Goal: Task Accomplishment & Management: Complete application form

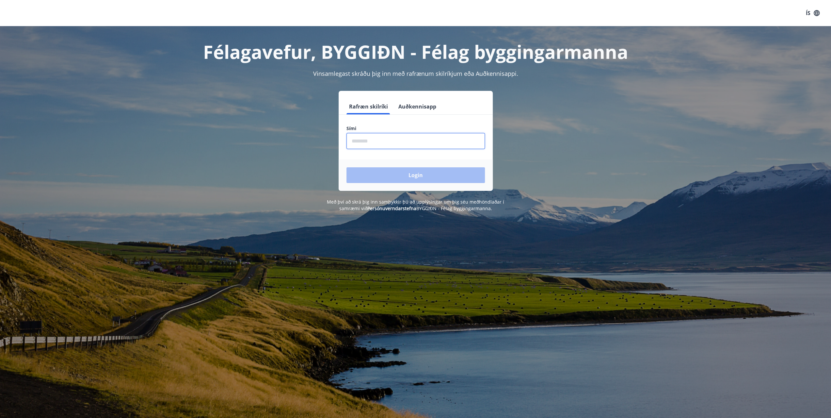
click at [414, 142] on input "phone" at bounding box center [415, 141] width 138 height 16
type input "********"
click at [417, 182] on button "Login" at bounding box center [415, 175] width 138 height 16
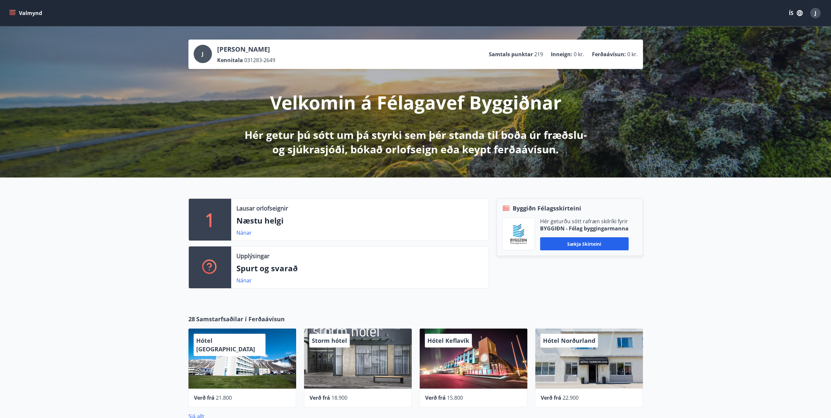
click at [766, 258] on div "1 Lausar orlofseignir Næstu helgi Nánar Upplýsingar Spurt og svarað Nánar Byggi…" at bounding box center [415, 240] width 831 height 127
click at [26, 15] on button "Valmynd" at bounding box center [26, 13] width 37 height 12
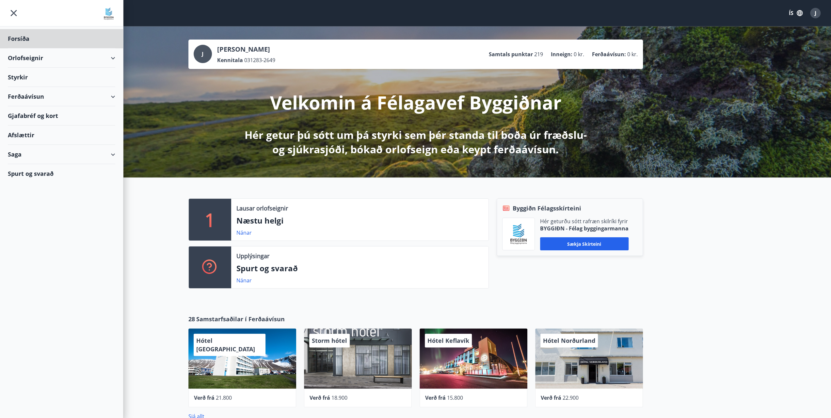
click at [32, 79] on div "Styrkir" at bounding box center [61, 77] width 107 height 19
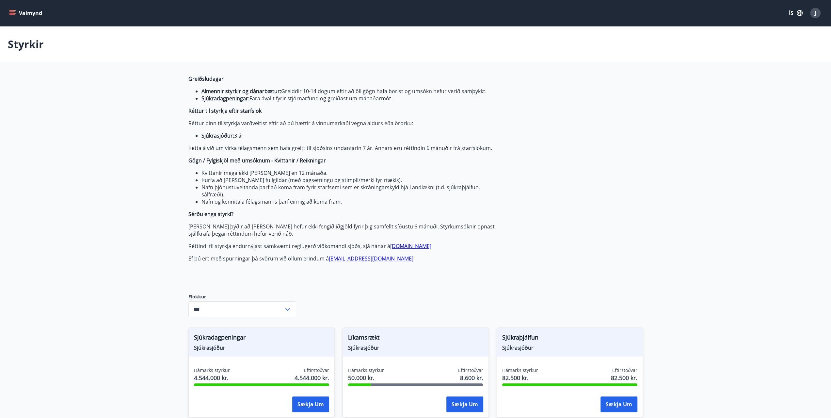
type input "***"
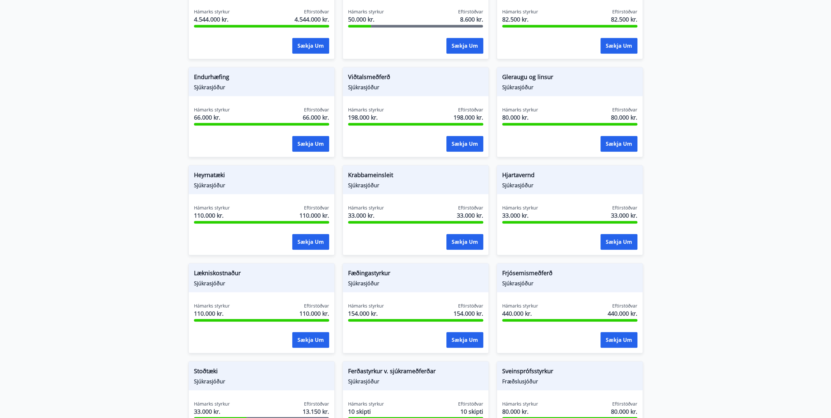
scroll to position [359, 0]
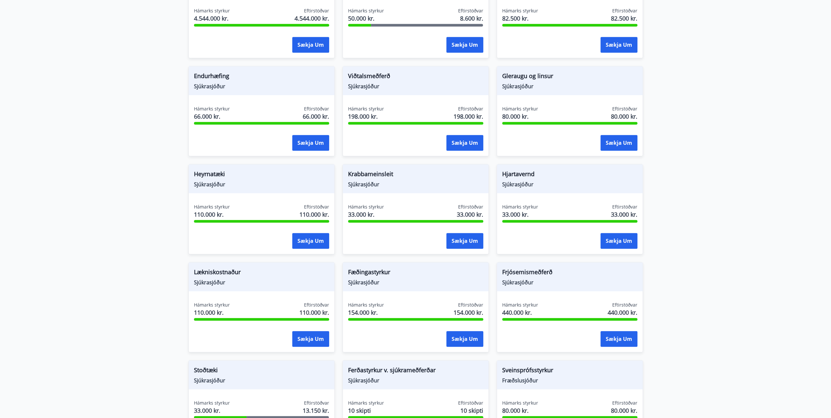
click at [283, 275] on span "Lækniskostnaður" at bounding box center [261, 272] width 135 height 11
click at [222, 271] on span "Lækniskostnaður" at bounding box center [261, 272] width 135 height 11
click at [214, 280] on span "Sjúkrasjóður" at bounding box center [261, 281] width 135 height 7
click at [305, 341] on button "Sækja um" at bounding box center [310, 339] width 37 height 16
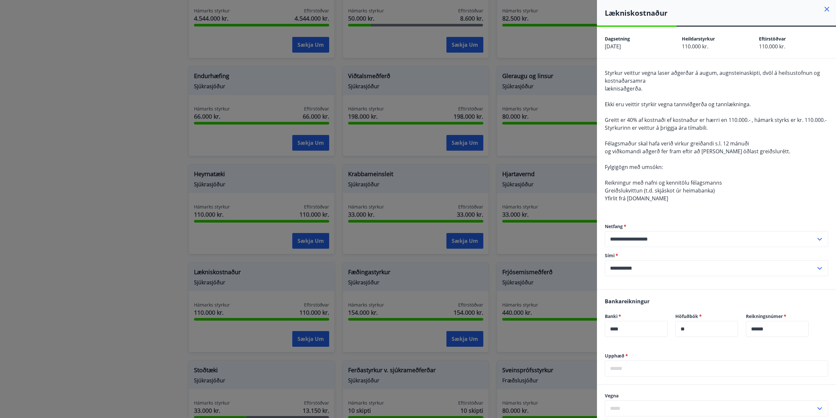
click at [146, 228] on div at bounding box center [418, 209] width 836 height 418
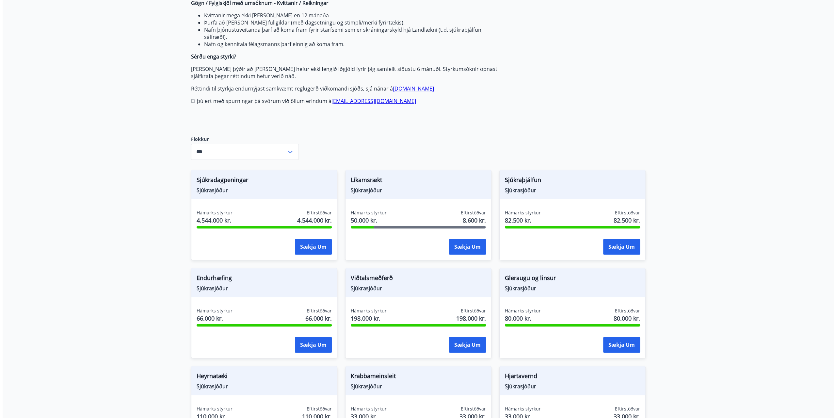
scroll to position [196, 0]
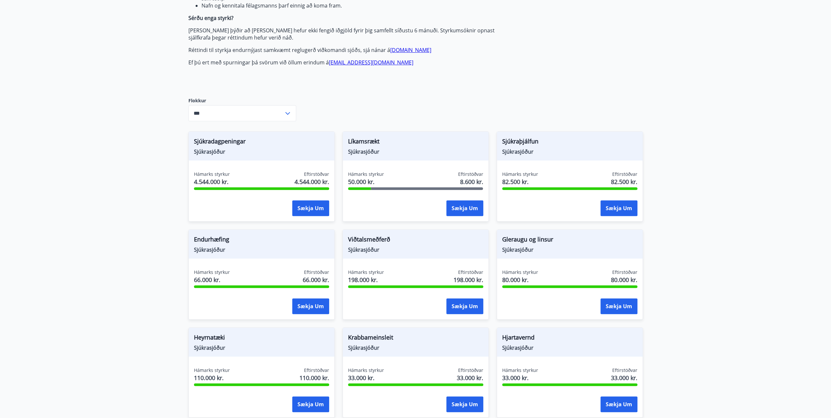
click at [440, 150] on span "Sjúkrasjóður" at bounding box center [415, 151] width 135 height 7
click at [455, 210] on button "Sækja um" at bounding box center [464, 208] width 37 height 16
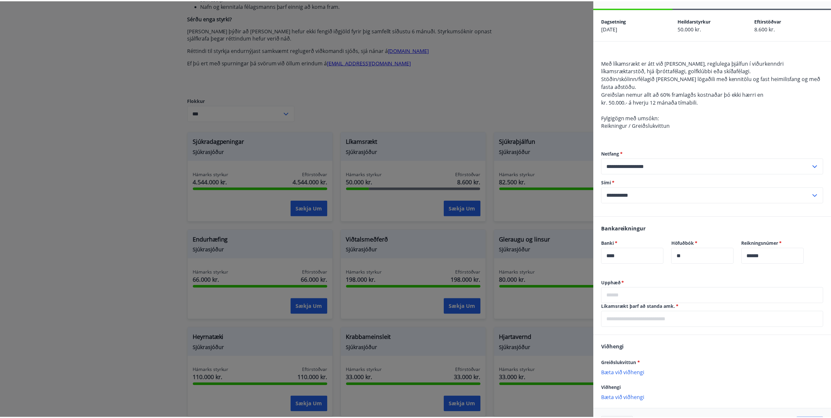
scroll to position [0, 0]
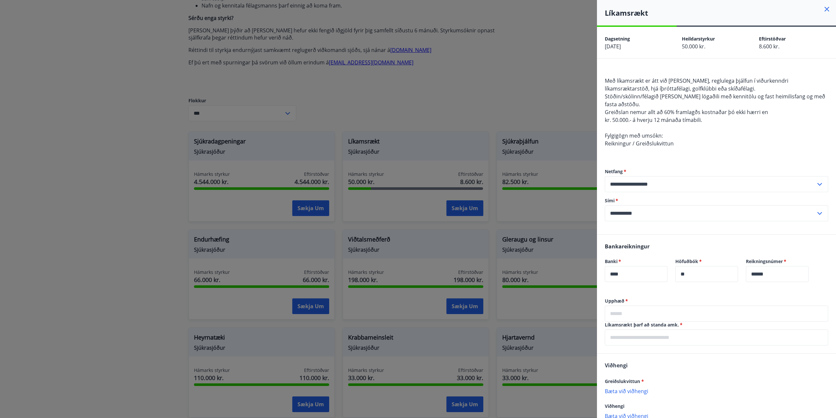
click at [481, 90] on div at bounding box center [418, 209] width 836 height 418
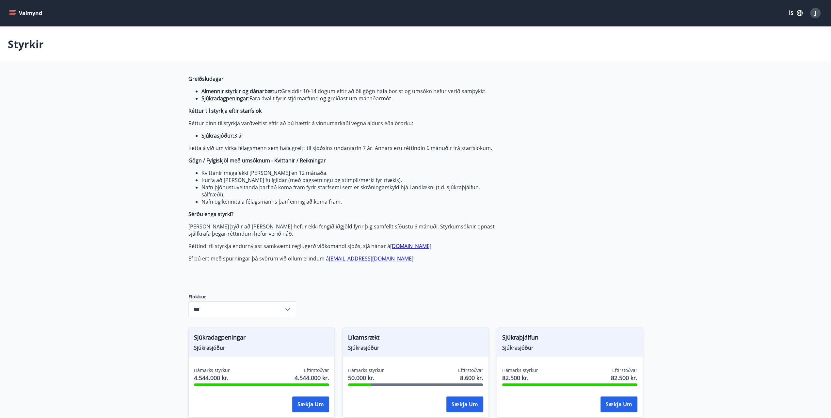
click at [10, 12] on icon "menu" at bounding box center [12, 13] width 7 height 7
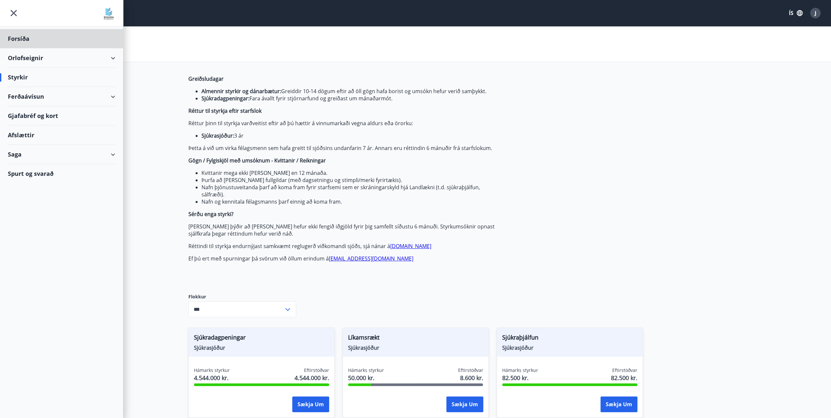
click at [16, 75] on div "Styrkir" at bounding box center [61, 77] width 107 height 19
drag, startPoint x: 12, startPoint y: 86, endPoint x: 135, endPoint y: 64, distance: 125.0
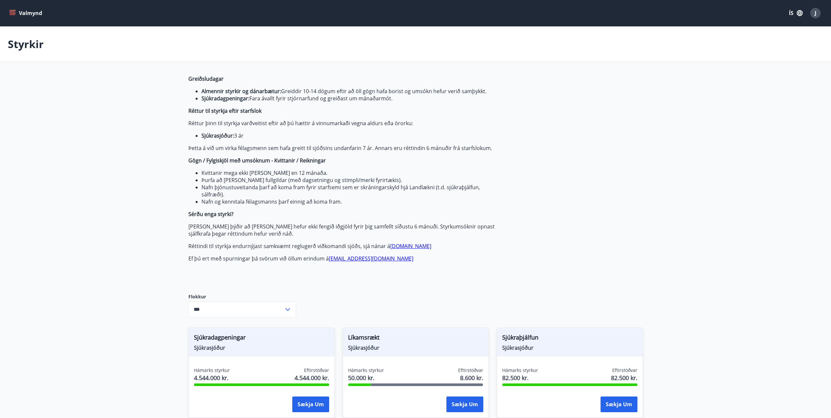
click at [40, 5] on div "Valmynd ÍS J" at bounding box center [415, 13] width 815 height 16
click at [34, 12] on button "Valmynd" at bounding box center [26, 13] width 37 height 12
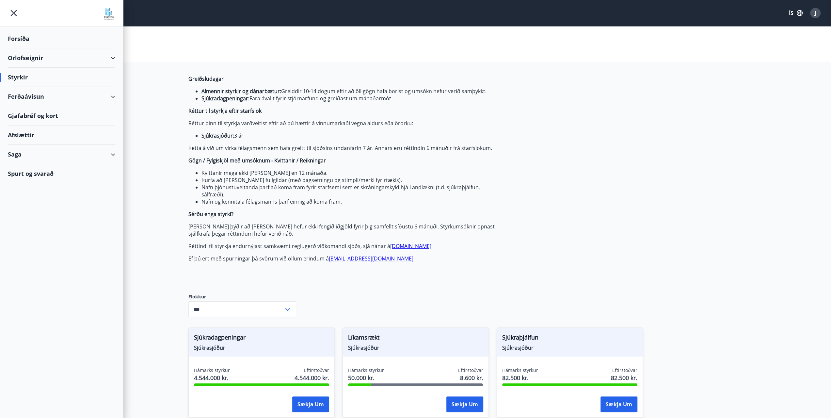
click at [24, 78] on div "Styrkir" at bounding box center [61, 77] width 107 height 19
click at [63, 152] on div "Saga" at bounding box center [61, 154] width 107 height 19
click at [40, 239] on div "Styrkjasaga" at bounding box center [61, 239] width 97 height 14
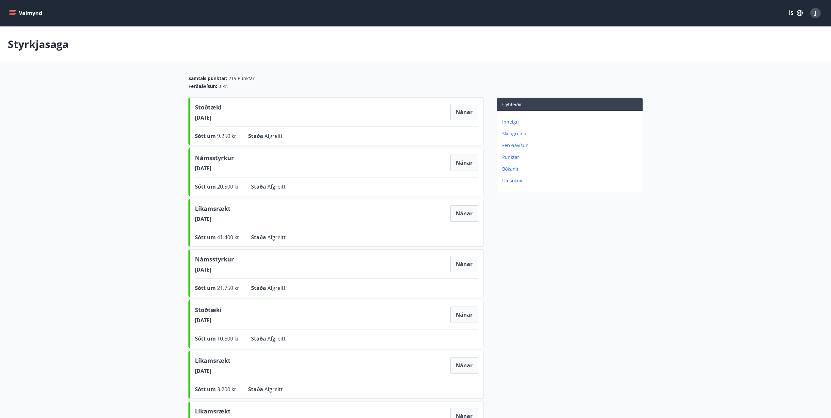
click at [42, 16] on button "Valmynd" at bounding box center [26, 13] width 37 height 12
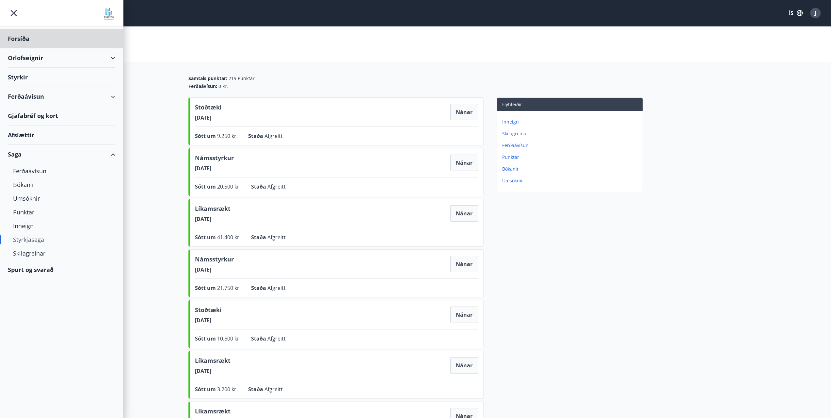
click at [27, 79] on div "Styrkir" at bounding box center [61, 77] width 107 height 19
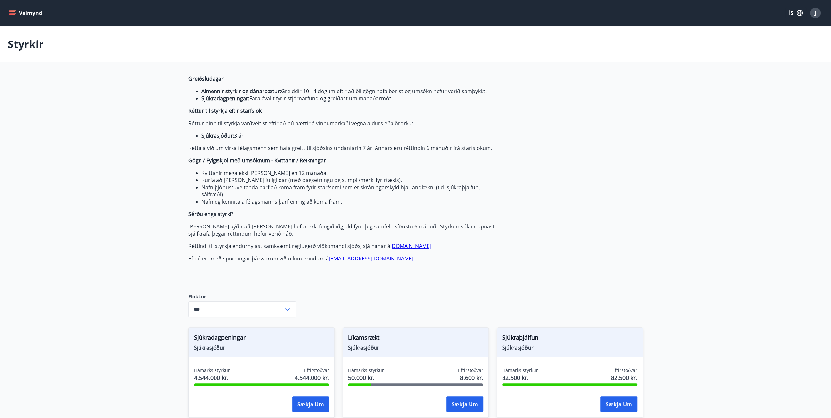
type input "***"
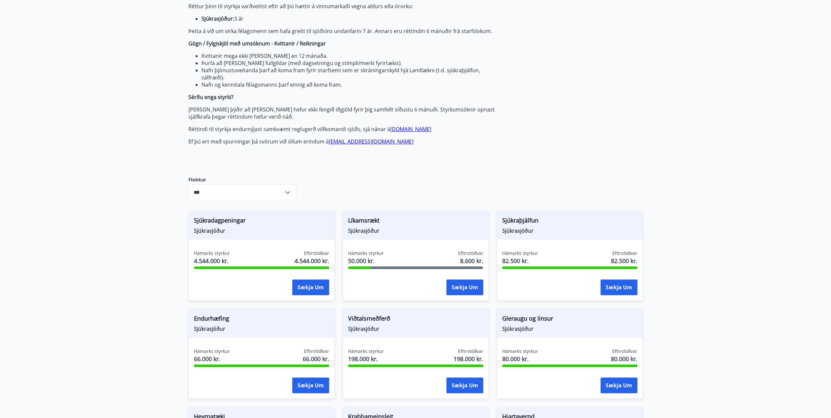
scroll to position [163, 0]
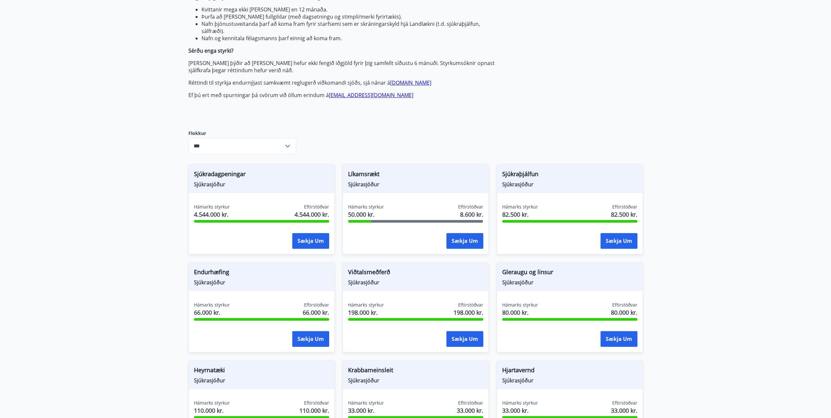
click at [410, 179] on span "Líkamsrækt" at bounding box center [415, 174] width 135 height 11
click at [437, 175] on span "Líkamsrækt" at bounding box center [415, 174] width 135 height 11
click at [464, 185] on span "Sjúkrasjóður" at bounding box center [415, 184] width 135 height 7
click at [481, 245] on button "Sækja um" at bounding box center [464, 241] width 37 height 16
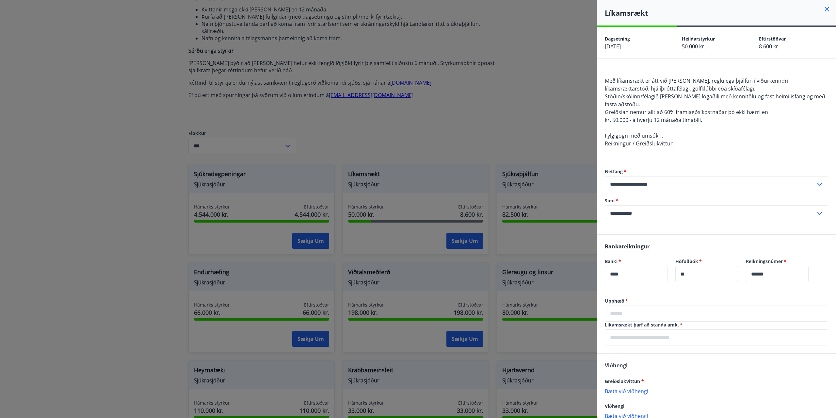
click at [173, 101] on div at bounding box center [418, 209] width 836 height 418
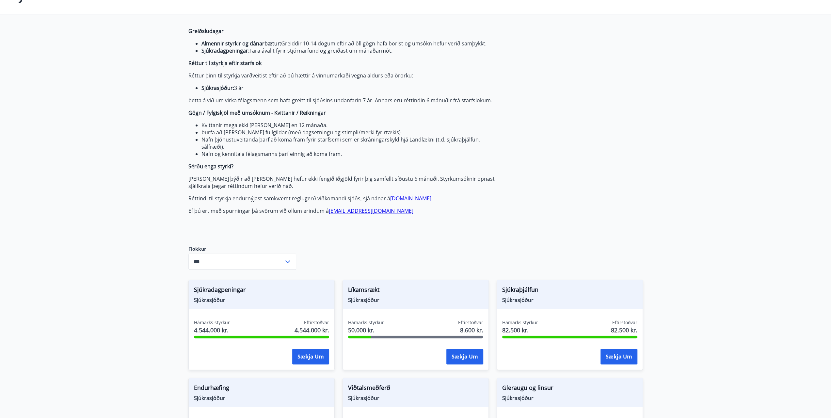
scroll to position [0, 0]
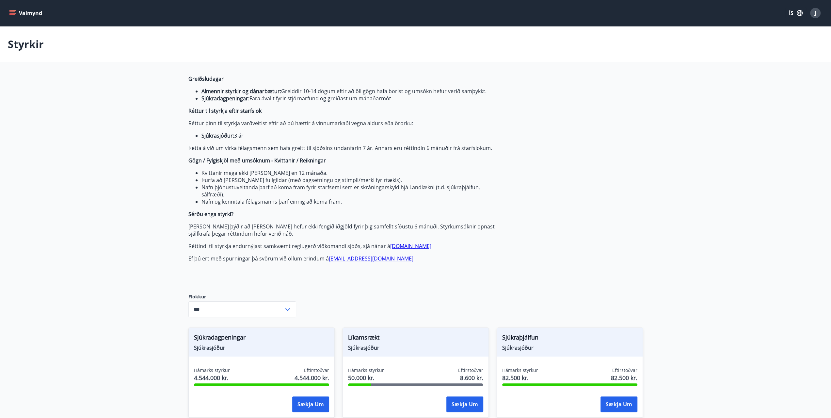
click at [17, 12] on button "Valmynd" at bounding box center [26, 13] width 37 height 12
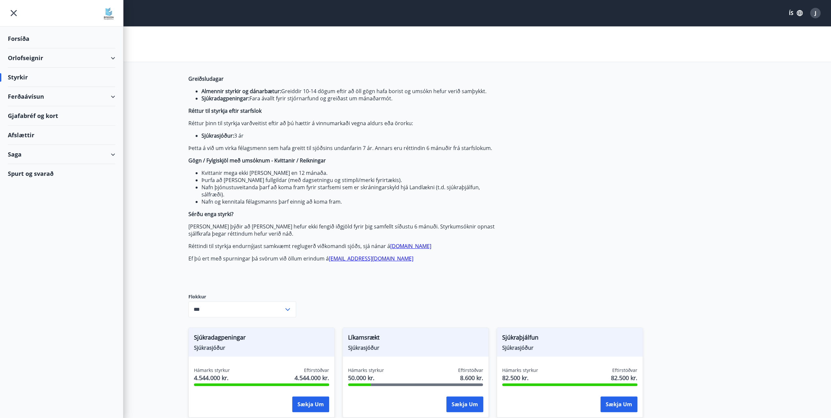
click at [22, 79] on div "Styrkir" at bounding box center [61, 77] width 107 height 19
click at [23, 80] on div "Styrkir" at bounding box center [61, 77] width 107 height 19
click at [37, 155] on div "Saga" at bounding box center [61, 154] width 107 height 19
click at [34, 240] on div "Styrkjasaga" at bounding box center [61, 239] width 97 height 14
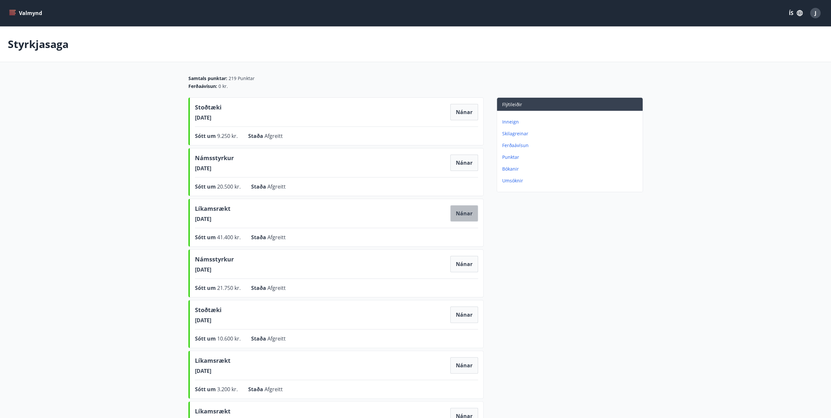
click at [465, 216] on button "Nánar" at bounding box center [464, 213] width 28 height 16
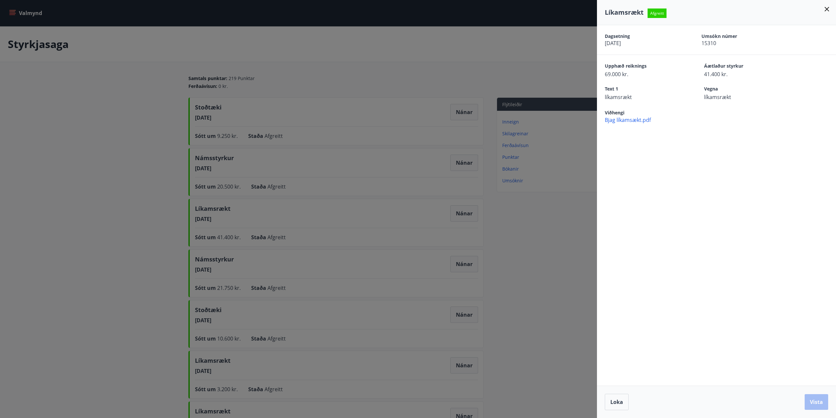
click at [171, 216] on div at bounding box center [418, 209] width 836 height 418
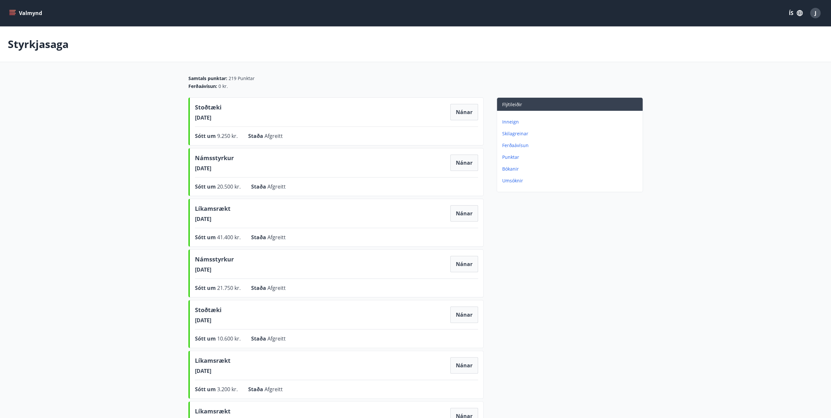
click at [28, 14] on button "Valmynd" at bounding box center [26, 13] width 37 height 12
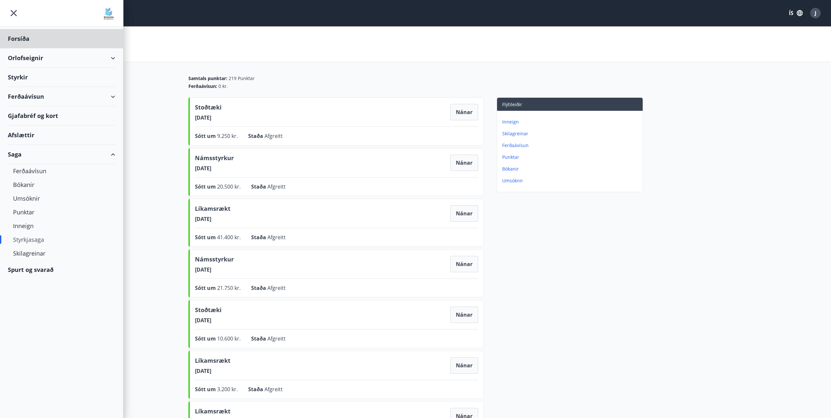
click at [36, 79] on div "Styrkir" at bounding box center [61, 77] width 107 height 19
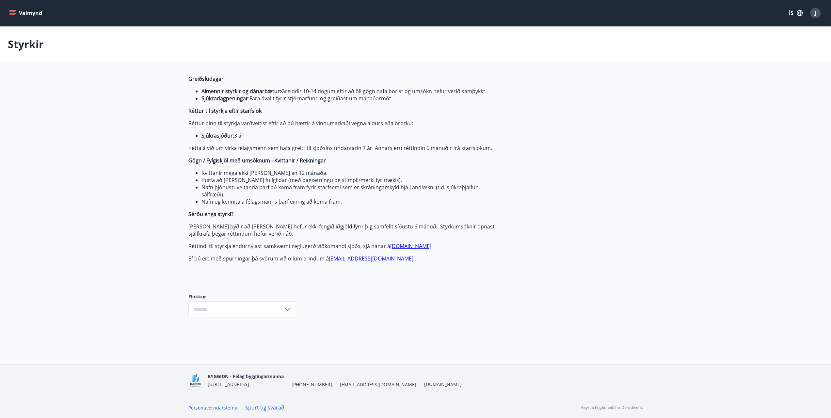
type input "***"
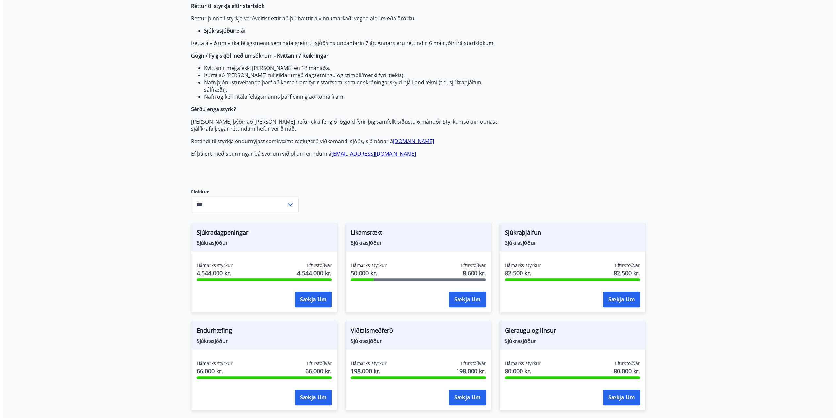
scroll to position [196, 0]
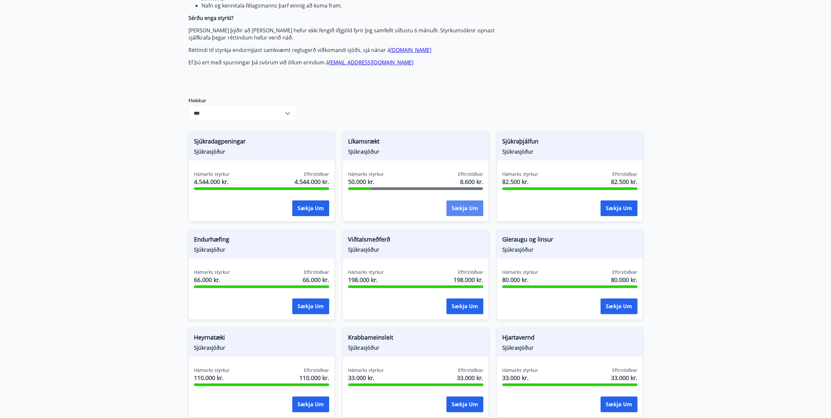
click at [471, 210] on button "Sækja um" at bounding box center [464, 208] width 37 height 16
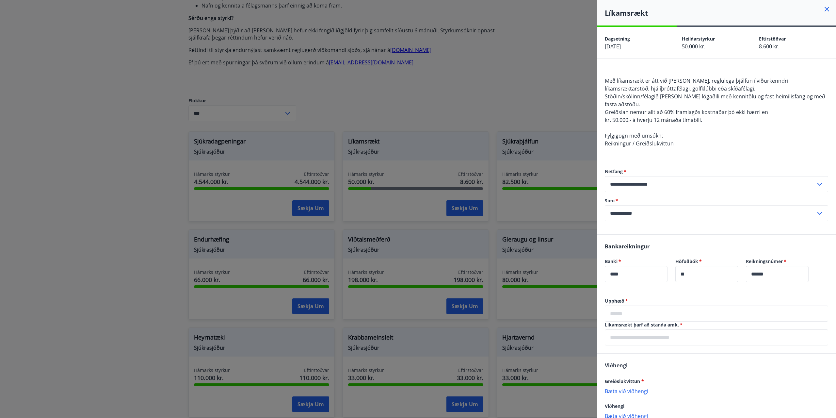
click at [659, 310] on input "text" at bounding box center [716, 313] width 223 height 16
click at [616, 313] on input "*****" at bounding box center [716, 313] width 223 height 16
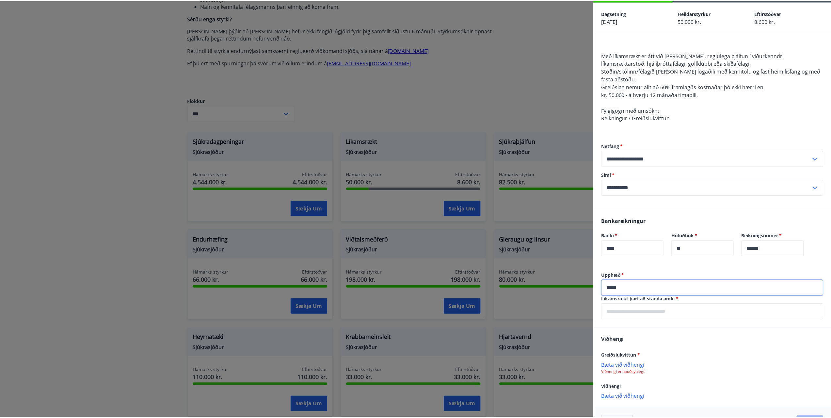
scroll to position [48, 0]
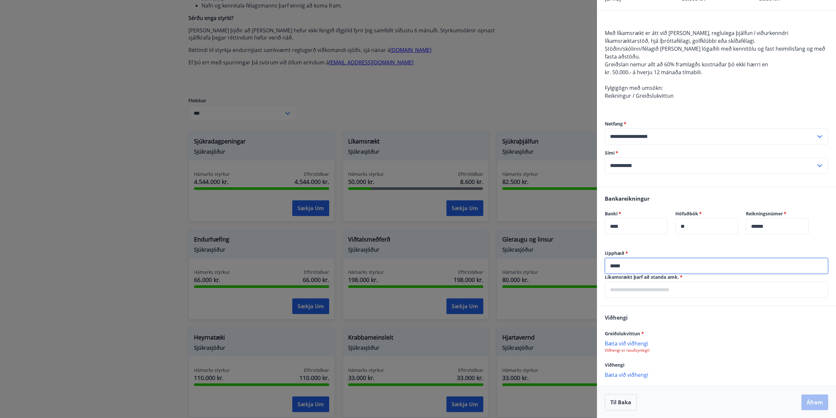
type input "*****"
click at [684, 284] on input "text" at bounding box center [716, 289] width 223 height 16
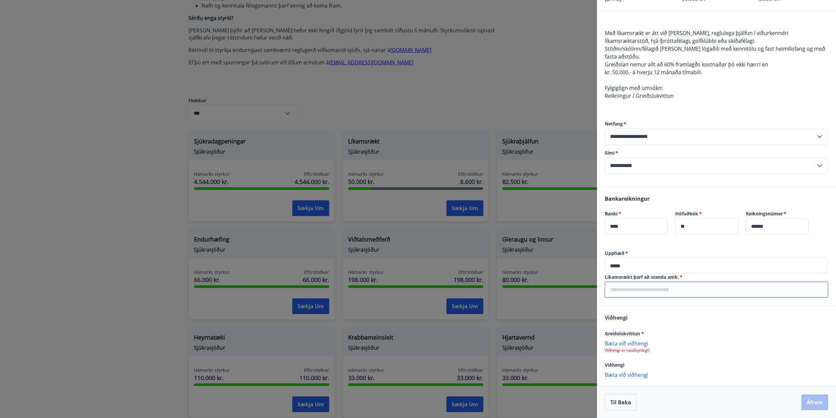
type input "**********"
click at [132, 301] on div at bounding box center [418, 209] width 836 height 418
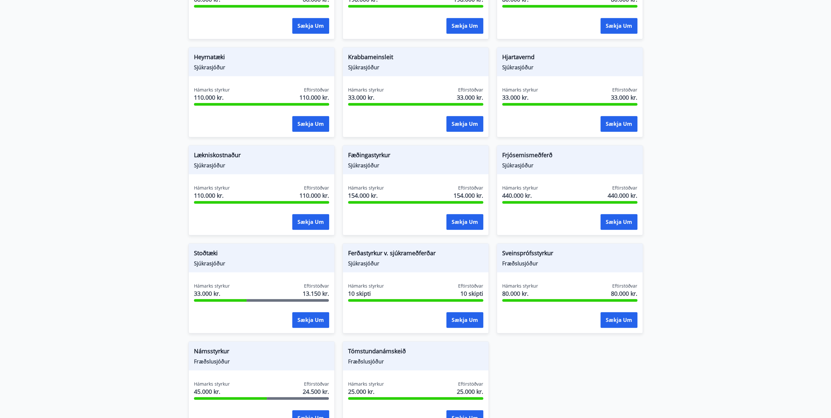
scroll to position [522, 0]
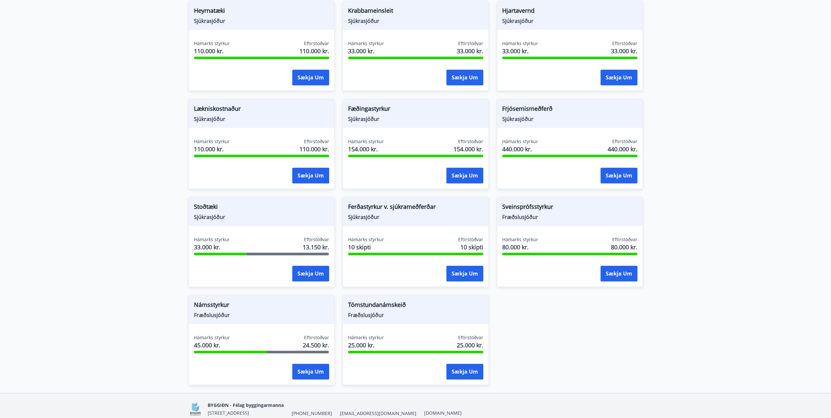
click at [390, 305] on span "Tómstundanámskeið" at bounding box center [415, 305] width 135 height 11
click at [471, 372] on button "Sækja um" at bounding box center [464, 371] width 37 height 16
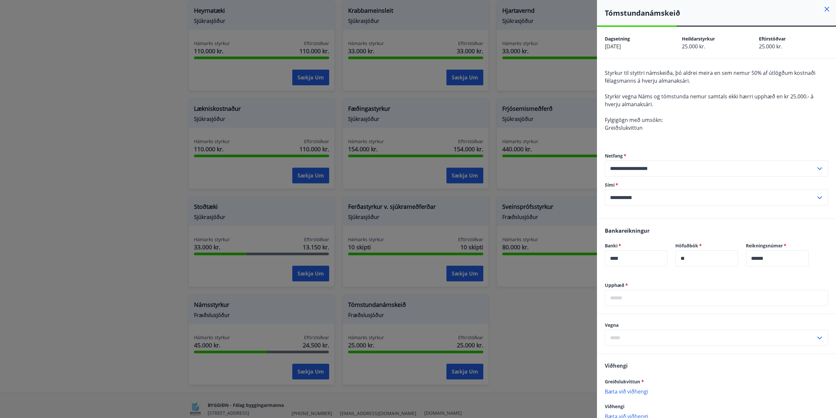
click at [823, 9] on icon at bounding box center [827, 9] width 8 height 8
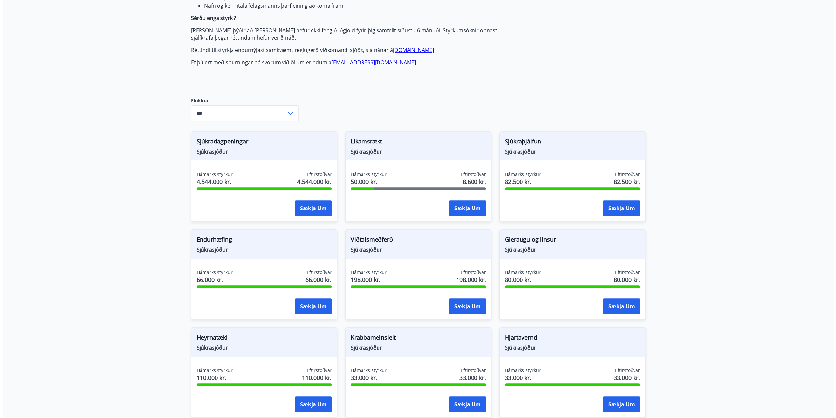
scroll to position [196, 0]
click at [453, 158] on div "Líkamsrækt Sjúkrasjóður" at bounding box center [416, 146] width 146 height 29
click at [458, 209] on button "Sækja um" at bounding box center [464, 208] width 37 height 16
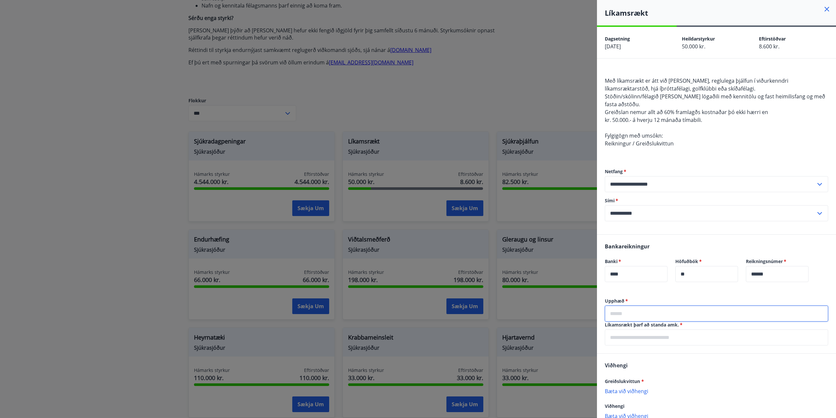
click at [640, 312] on input "text" at bounding box center [716, 313] width 223 height 16
type input "*****"
click at [647, 337] on input "text" at bounding box center [716, 337] width 223 height 16
type input "**********"
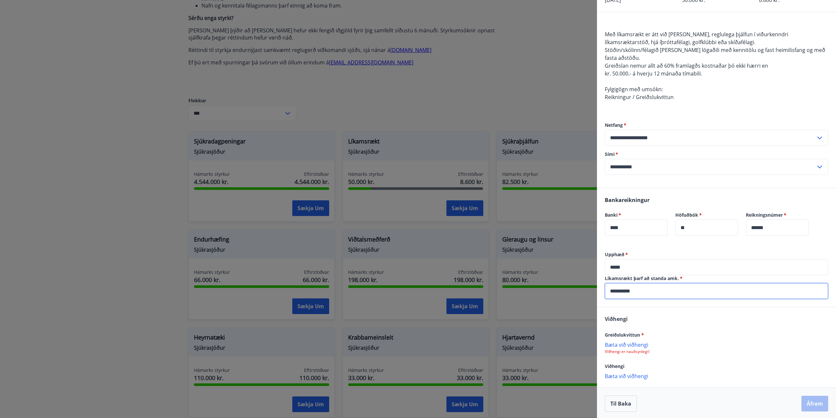
scroll to position [48, 0]
click at [621, 344] on p "Bæta við viðhengi" at bounding box center [716, 343] width 223 height 7
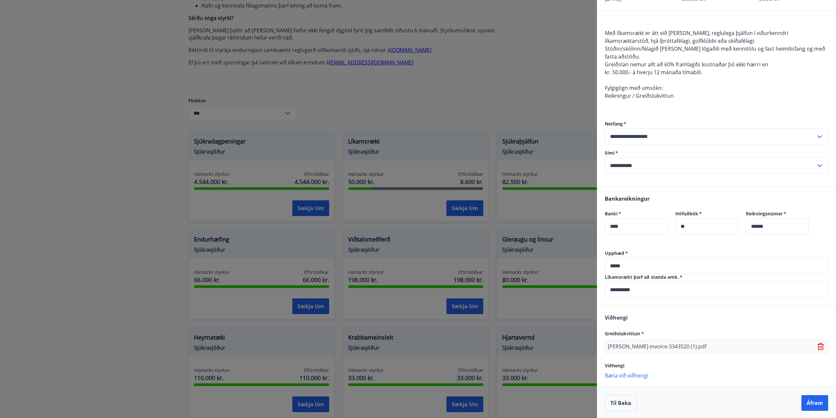
click at [622, 374] on p "Bæta við viðhengi" at bounding box center [716, 375] width 223 height 7
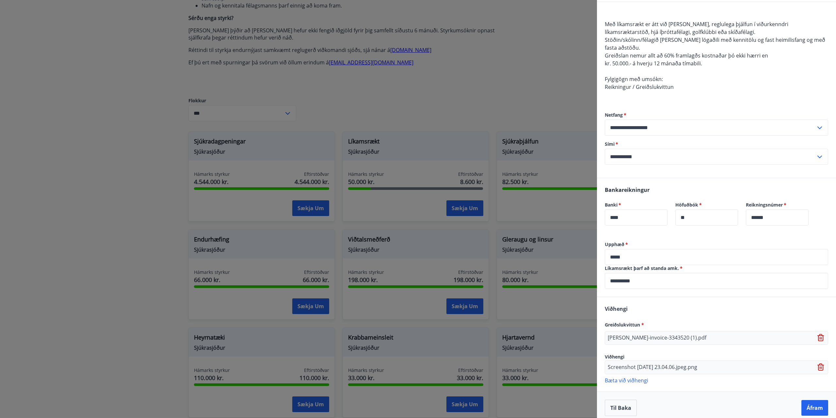
scroll to position [61, 0]
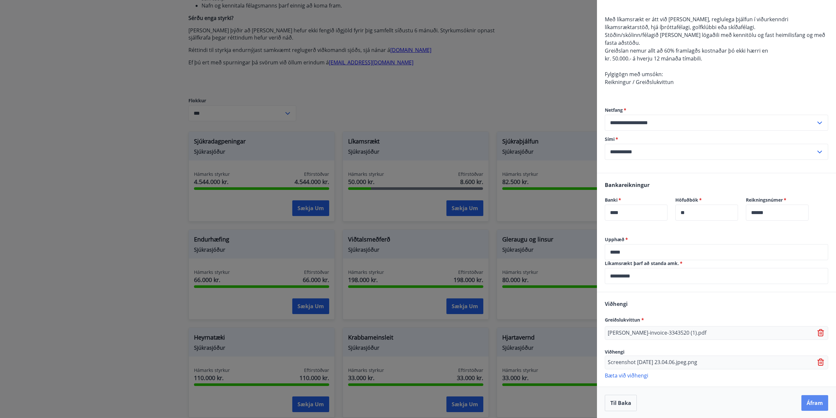
click at [807, 403] on button "Áfram" at bounding box center [814, 403] width 27 height 16
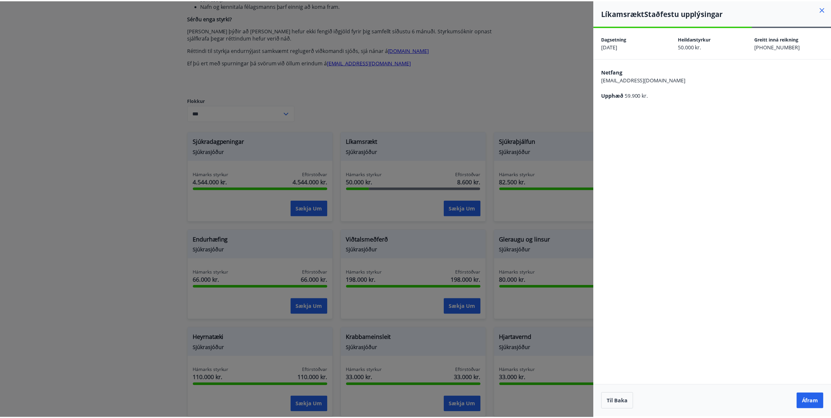
scroll to position [0, 0]
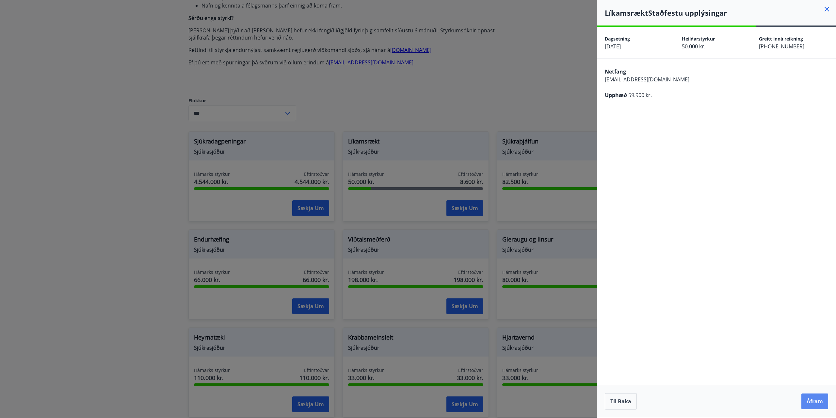
click at [814, 403] on button "Áfram" at bounding box center [814, 401] width 27 height 16
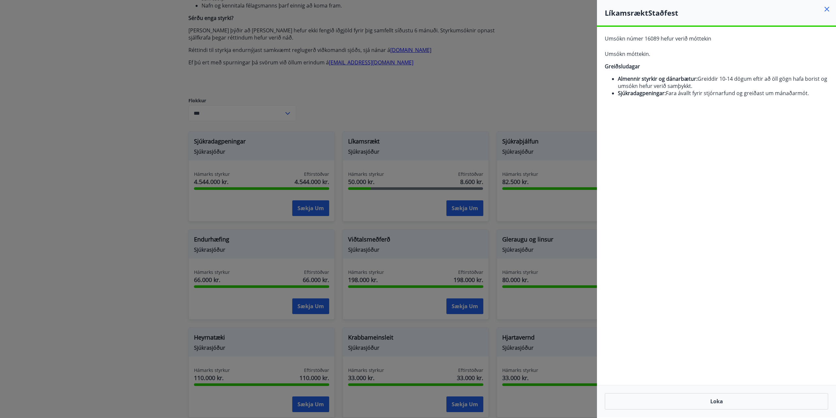
click at [831, 8] on h4 "Líkamsrækt Staðfest" at bounding box center [720, 13] width 231 height 10
click at [824, 9] on icon at bounding box center [827, 9] width 8 height 8
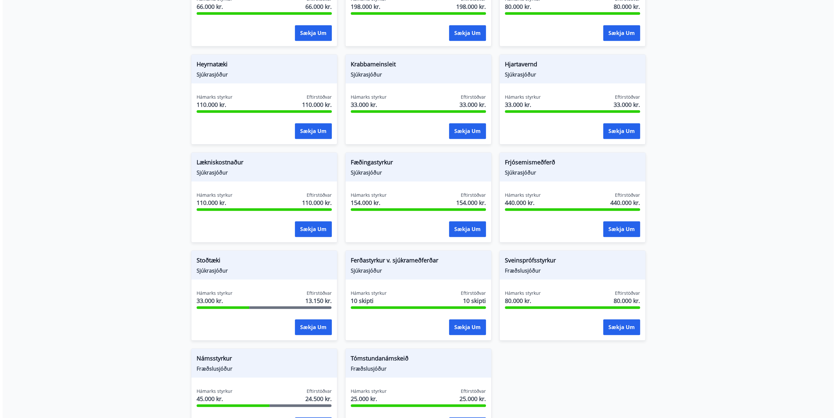
scroll to position [550, 0]
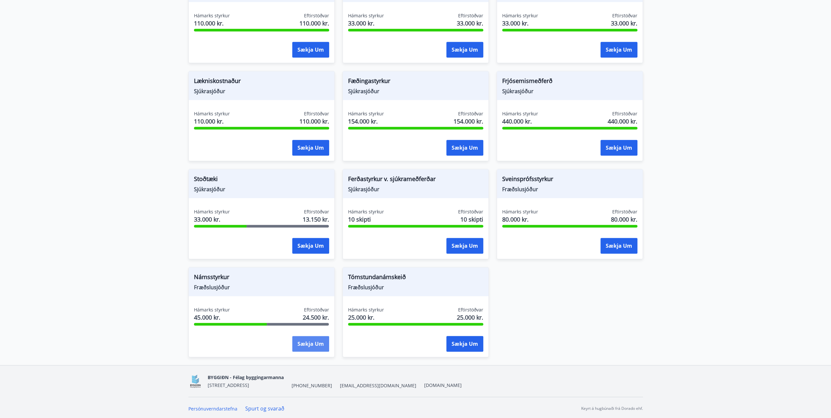
click at [309, 344] on button "Sækja um" at bounding box center [310, 344] width 37 height 16
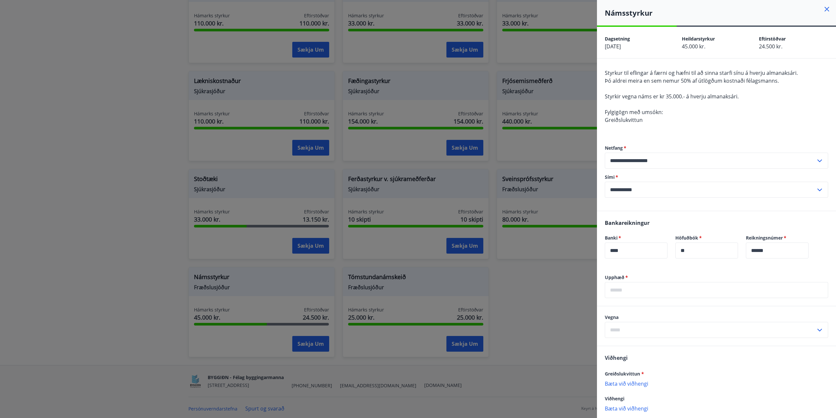
drag, startPoint x: 739, startPoint y: 338, endPoint x: 735, endPoint y: 334, distance: 5.5
click at [739, 338] on div "Vegna ​" at bounding box center [716, 326] width 239 height 40
click at [620, 292] on input "text" at bounding box center [716, 290] width 223 height 16
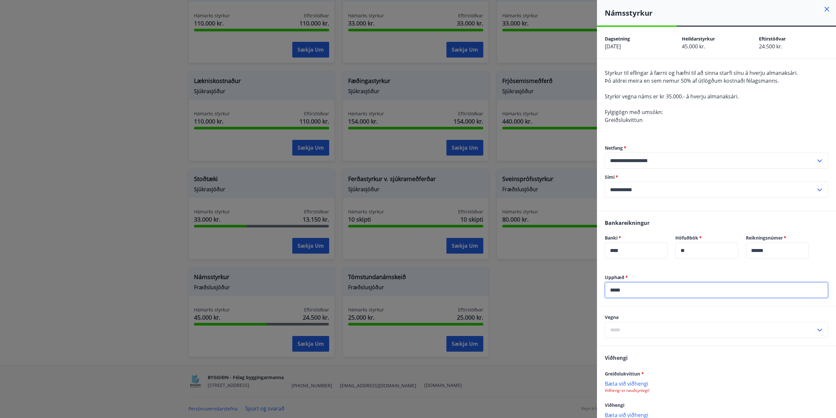
type input "*****"
click at [632, 321] on div "Vegna ​" at bounding box center [716, 326] width 223 height 24
click at [715, 364] on div "Viðhengi Greiðslukvittun * [PERSON_NAME] við viðhengi Viðhengi er nauðsynlegt! …" at bounding box center [716, 386] width 239 height 80
click at [623, 327] on input "text" at bounding box center [710, 330] width 211 height 16
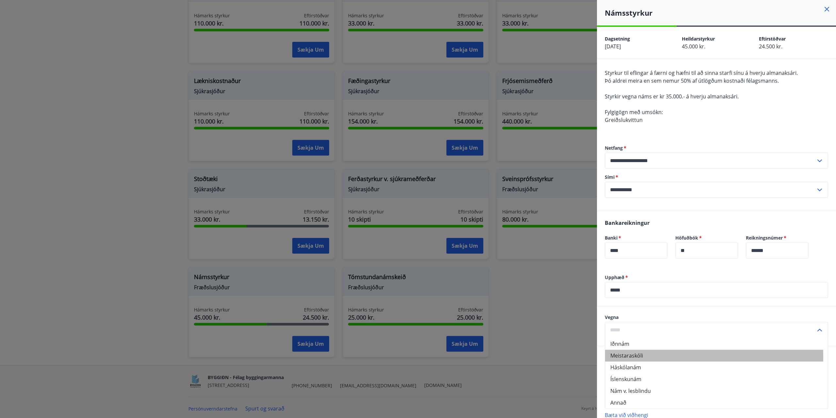
click at [651, 356] on li "Meistaraskóli" at bounding box center [716, 355] width 223 height 12
type input "**********"
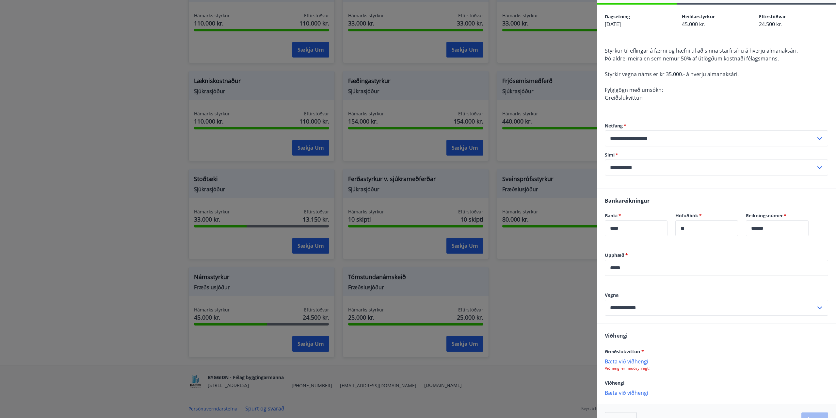
scroll to position [33, 0]
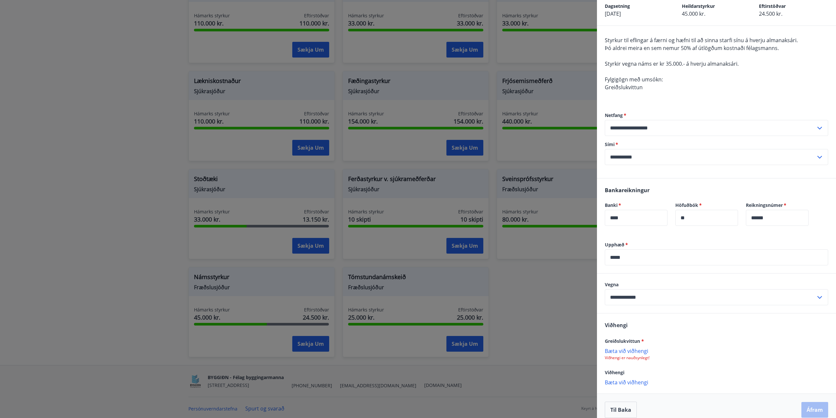
click at [631, 350] on p "Bæta við viðhengi" at bounding box center [716, 350] width 223 height 7
click at [625, 349] on p "Bæta við viðhengi" at bounding box center [716, 350] width 223 height 7
click at [625, 382] on p "Bæta við viðhengi" at bounding box center [716, 382] width 223 height 7
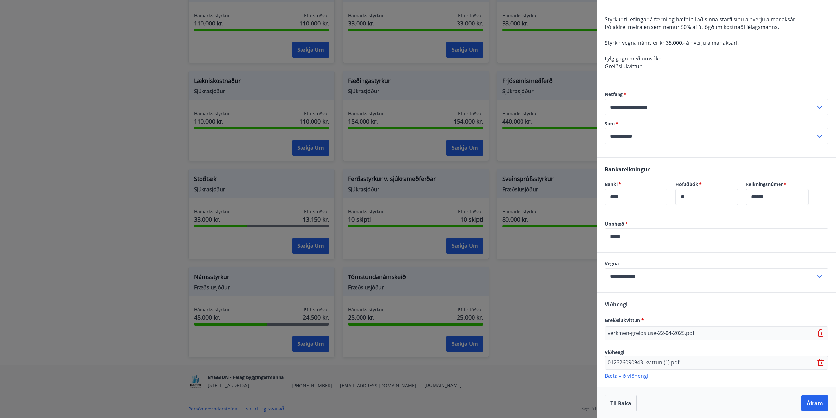
scroll to position [54, 0]
click at [813, 403] on button "Áfram" at bounding box center [814, 403] width 27 height 16
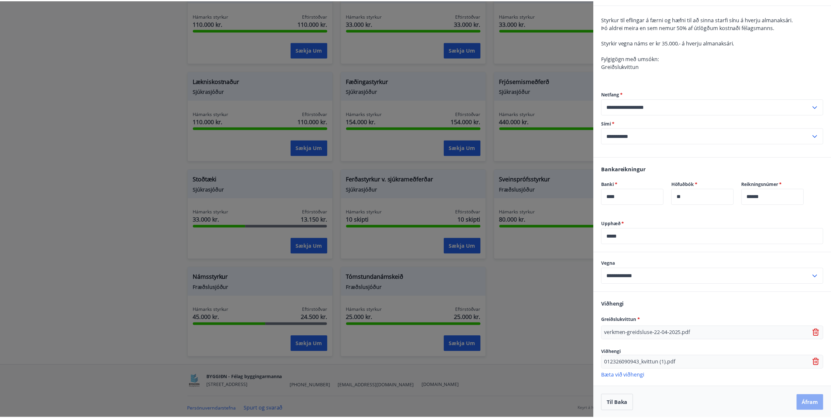
scroll to position [0, 0]
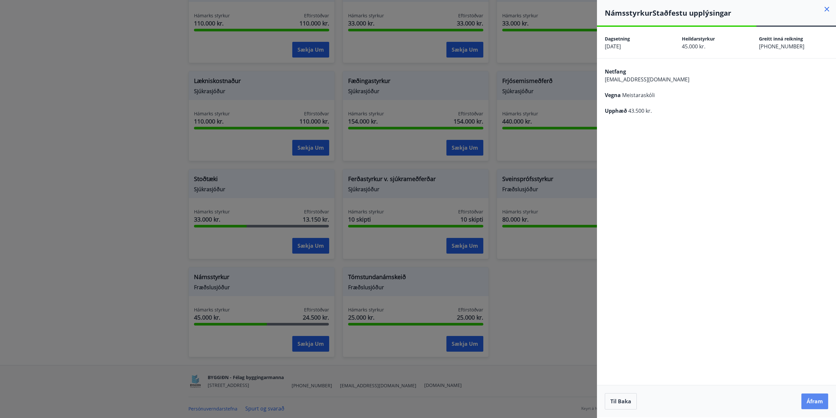
click at [822, 404] on button "Áfram" at bounding box center [814, 401] width 27 height 16
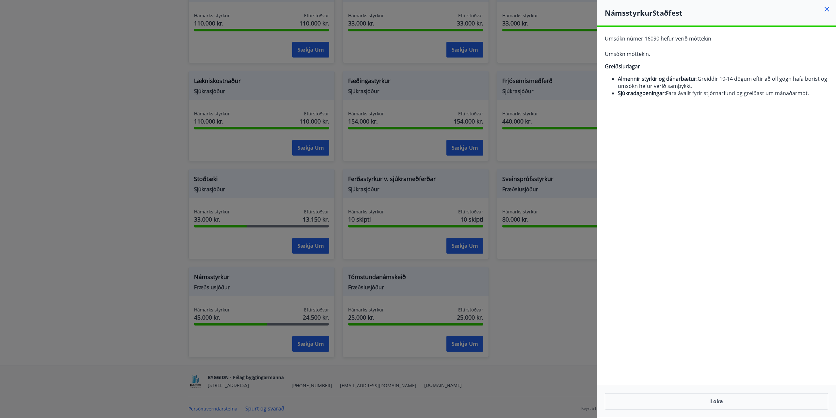
click at [824, 9] on icon at bounding box center [827, 9] width 8 height 8
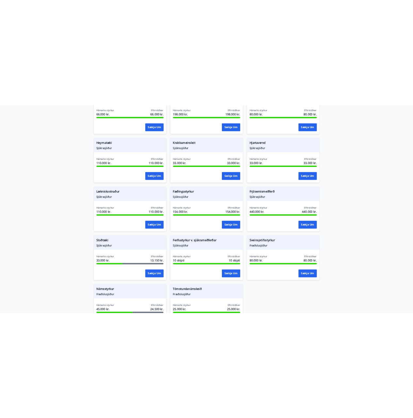
scroll to position [420, 0]
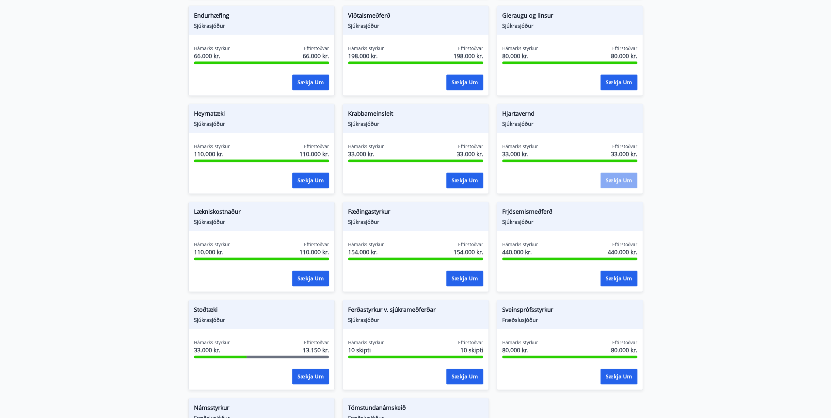
click at [610, 181] on button "Sækja um" at bounding box center [618, 180] width 37 height 16
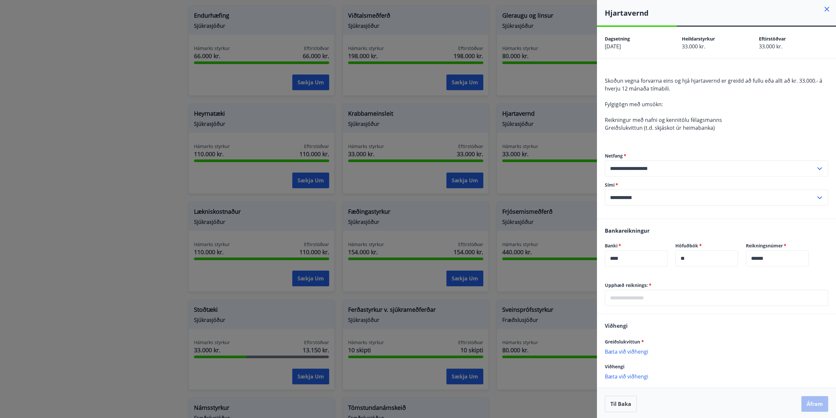
click at [121, 141] on div at bounding box center [418, 209] width 836 height 418
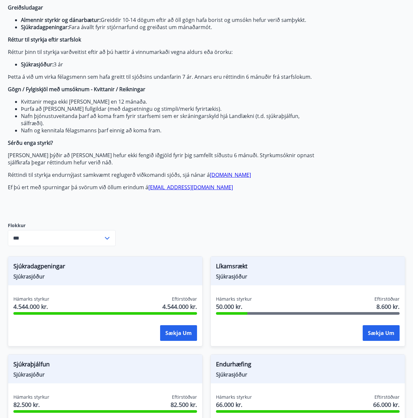
scroll to position [0, 0]
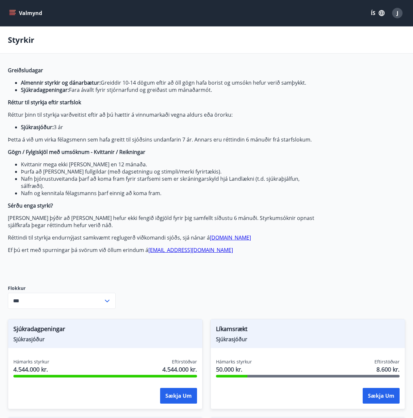
click at [17, 15] on button "Valmynd" at bounding box center [26, 13] width 37 height 12
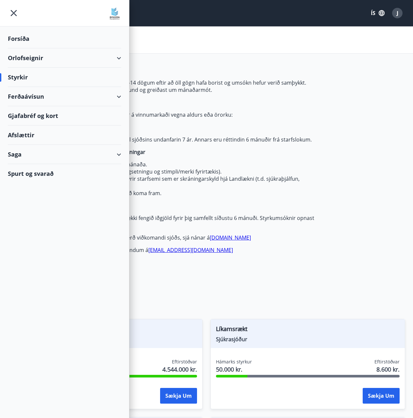
click at [31, 152] on div "Saga" at bounding box center [64, 154] width 113 height 19
click at [36, 240] on div "Styrkjasaga" at bounding box center [64, 239] width 103 height 14
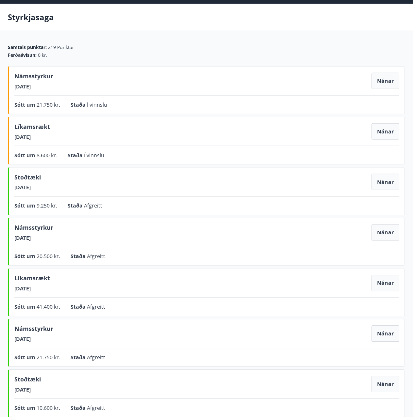
scroll to position [33, 0]
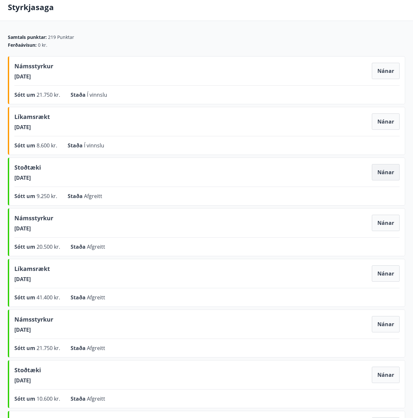
click at [386, 169] on button "Nánar" at bounding box center [386, 172] width 28 height 16
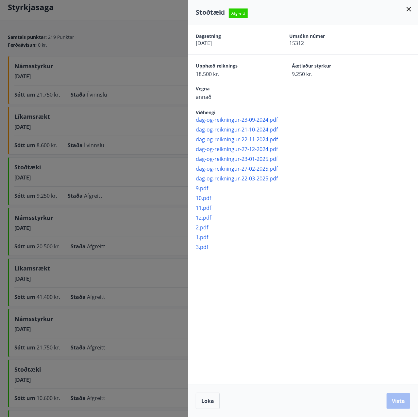
click at [150, 23] on div at bounding box center [209, 208] width 418 height 417
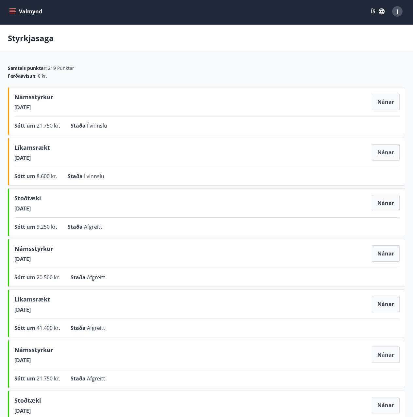
scroll to position [0, 0]
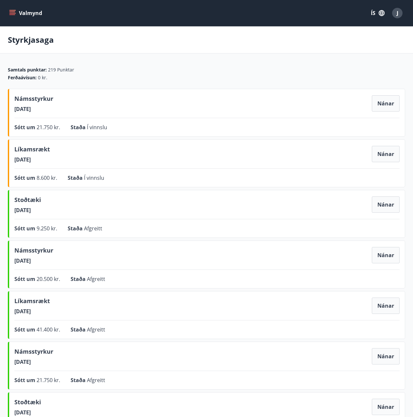
click at [16, 12] on button "Valmynd" at bounding box center [26, 13] width 37 height 12
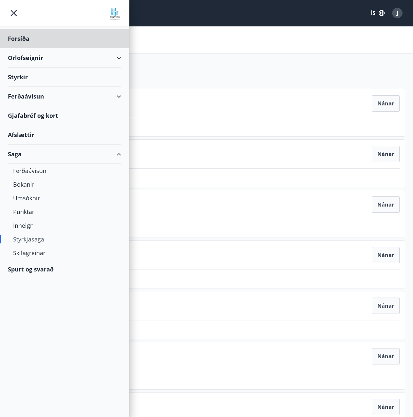
click at [37, 75] on div "Styrkir" at bounding box center [64, 77] width 113 height 19
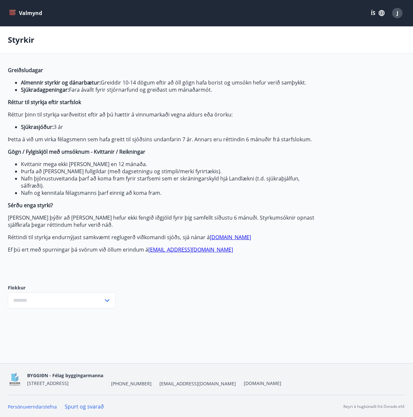
type input "***"
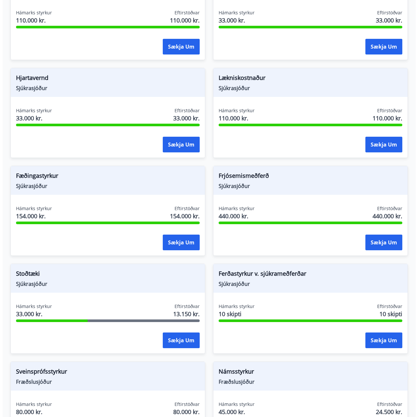
scroll to position [653, 0]
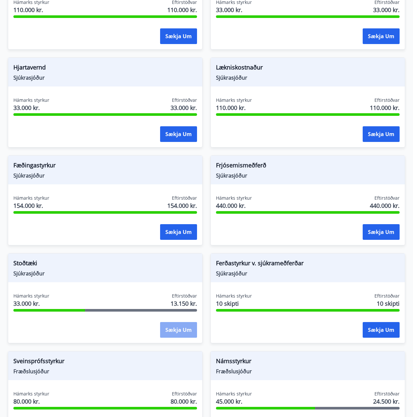
click at [172, 329] on button "Sækja um" at bounding box center [178, 330] width 37 height 16
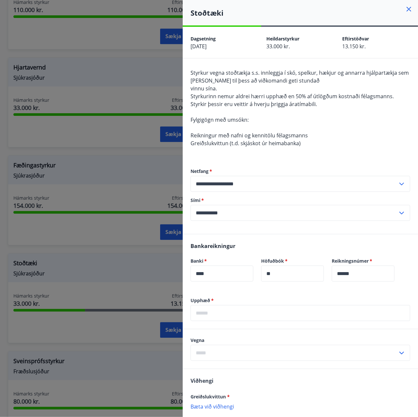
click at [235, 310] on input "text" at bounding box center [299, 313] width 219 height 16
type input "*****"
click at [246, 352] on input "text" at bounding box center [293, 353] width 207 height 16
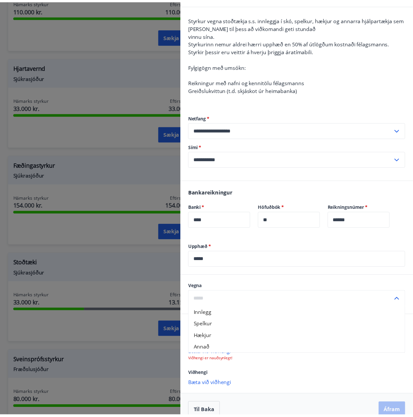
scroll to position [64, 0]
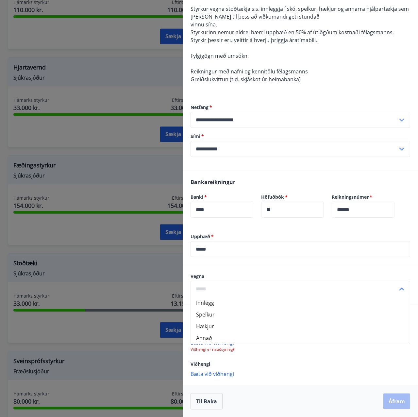
click at [215, 340] on li "Annað" at bounding box center [300, 338] width 219 height 12
type input "*****"
drag, startPoint x: 102, startPoint y: 218, endPoint x: 99, endPoint y: 214, distance: 4.6
click at [102, 217] on div at bounding box center [209, 208] width 418 height 417
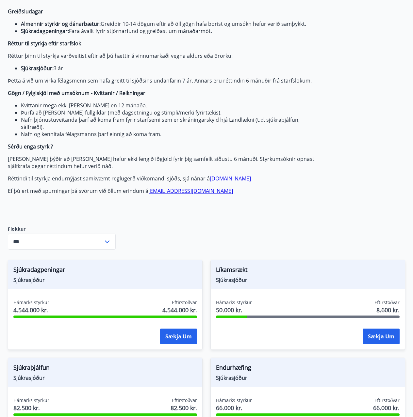
scroll to position [0, 0]
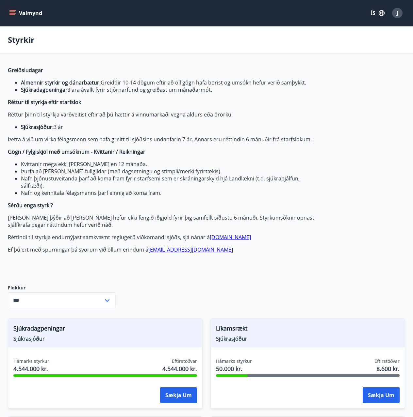
click at [18, 13] on button "Valmynd" at bounding box center [26, 13] width 37 height 12
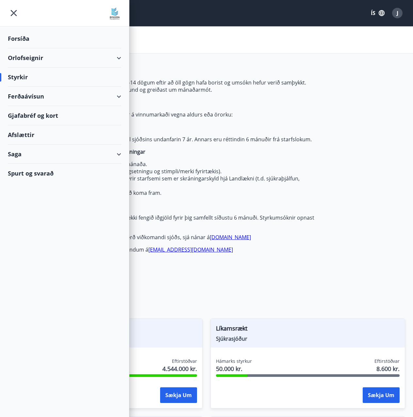
click at [31, 152] on div "Saga" at bounding box center [64, 154] width 113 height 19
click at [35, 239] on div "Styrkjasaga" at bounding box center [64, 239] width 103 height 14
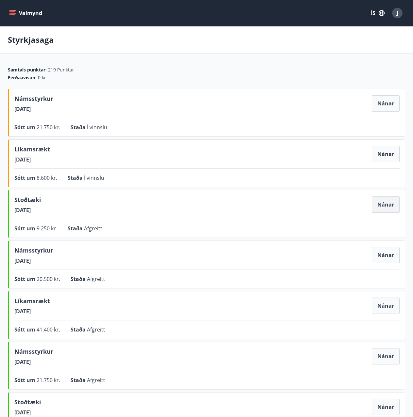
click at [387, 202] on button "Nánar" at bounding box center [386, 205] width 28 height 16
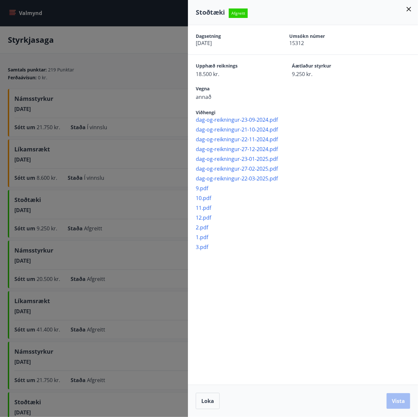
click at [133, 62] on div at bounding box center [209, 208] width 418 height 417
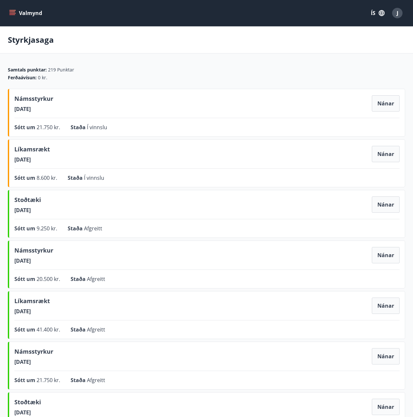
click at [24, 13] on button "Valmynd" at bounding box center [26, 13] width 37 height 12
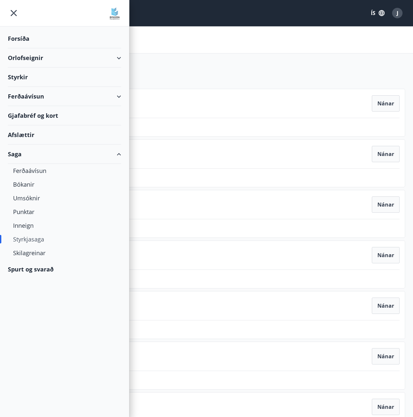
click at [29, 79] on div "Styrkir" at bounding box center [64, 77] width 113 height 19
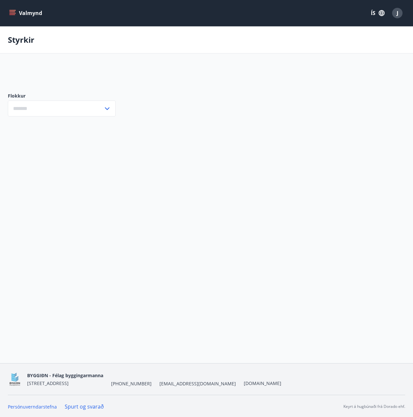
type input "***"
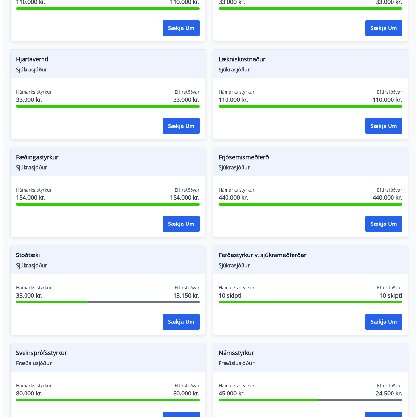
scroll to position [686, 0]
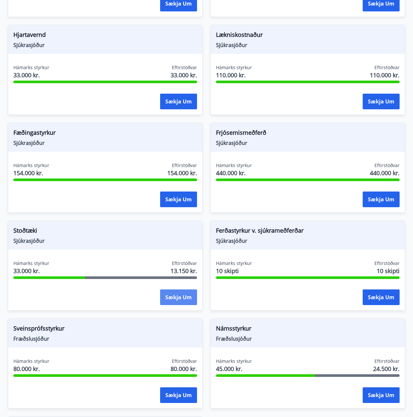
click at [183, 295] on button "Sækja um" at bounding box center [178, 298] width 37 height 16
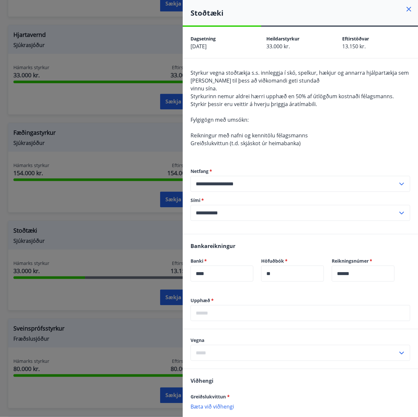
click at [223, 313] on input "text" at bounding box center [299, 313] width 219 height 16
type input "*****"
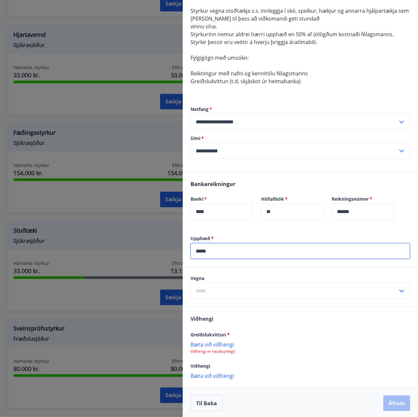
scroll to position [64, 0]
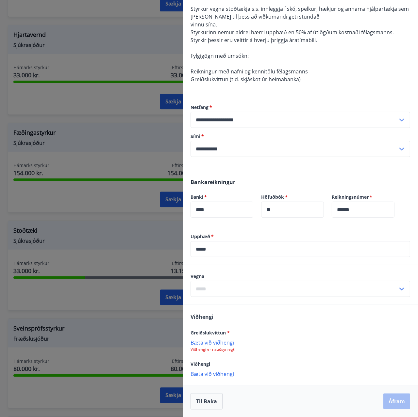
click at [220, 342] on p "Bæta við viðhengi" at bounding box center [299, 342] width 219 height 7
click at [400, 348] on icon at bounding box center [402, 345] width 7 height 7
click at [212, 339] on p "Bæta við viðhengi" at bounding box center [299, 342] width 219 height 7
click at [220, 375] on p "Bæta við viðhengi" at bounding box center [299, 374] width 219 height 7
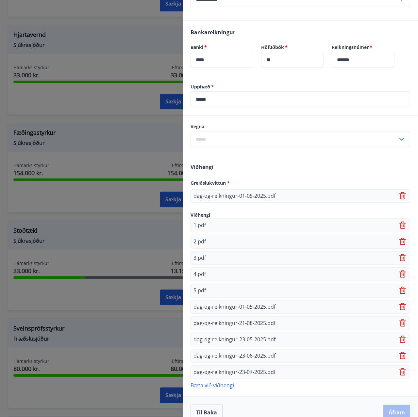
scroll to position [223, 0]
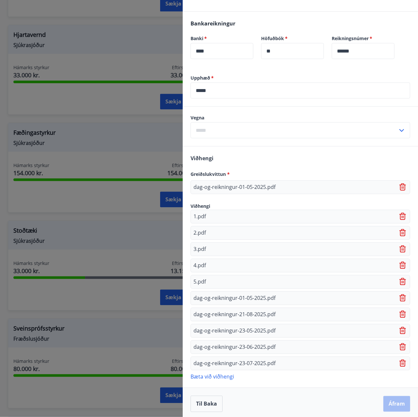
click at [401, 186] on icon at bounding box center [401, 187] width 1 height 3
click at [211, 181] on p "Bæta við viðhengi" at bounding box center [299, 184] width 219 height 7
click at [391, 402] on div "Til baka Áfram" at bounding box center [299, 404] width 219 height 16
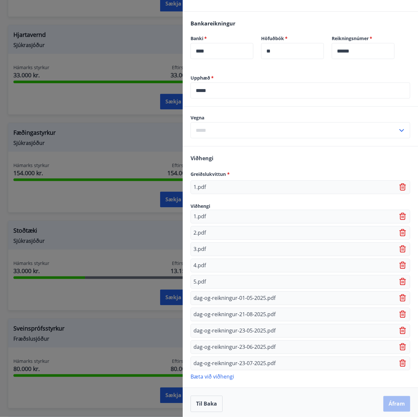
click at [264, 399] on div "Til baka Áfram" at bounding box center [299, 404] width 219 height 16
click at [387, 398] on div "Til baka Áfram" at bounding box center [299, 404] width 219 height 16
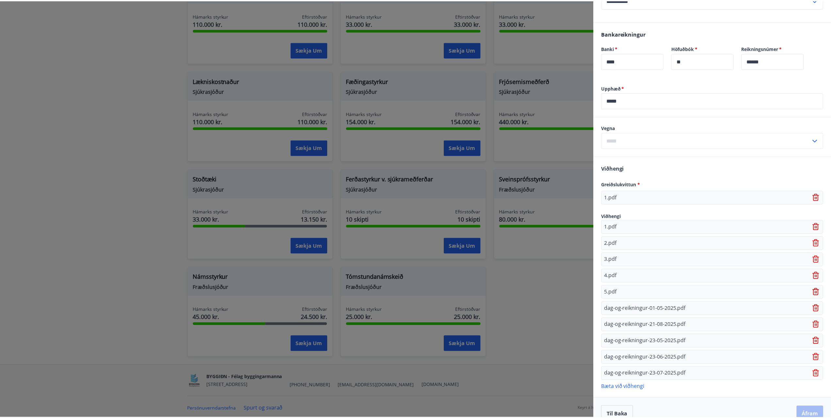
scroll to position [222, 0]
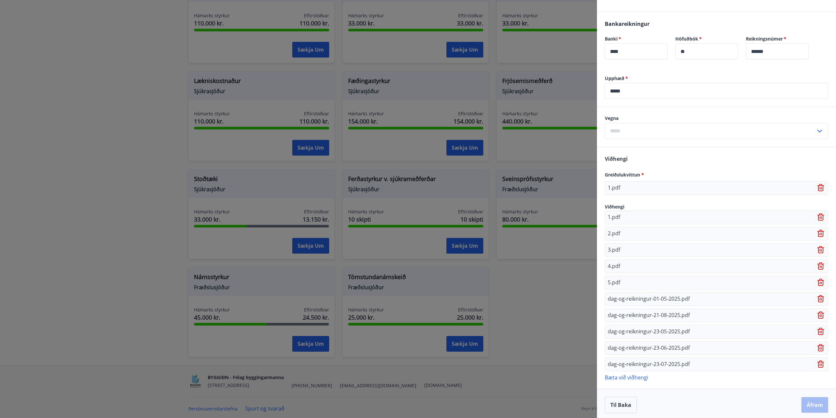
click at [810, 403] on div "Til baka Áfram" at bounding box center [716, 404] width 223 height 16
click at [705, 403] on div "Til baka Áfram" at bounding box center [716, 404] width 223 height 16
click at [627, 403] on button "Til baka" at bounding box center [621, 404] width 32 height 16
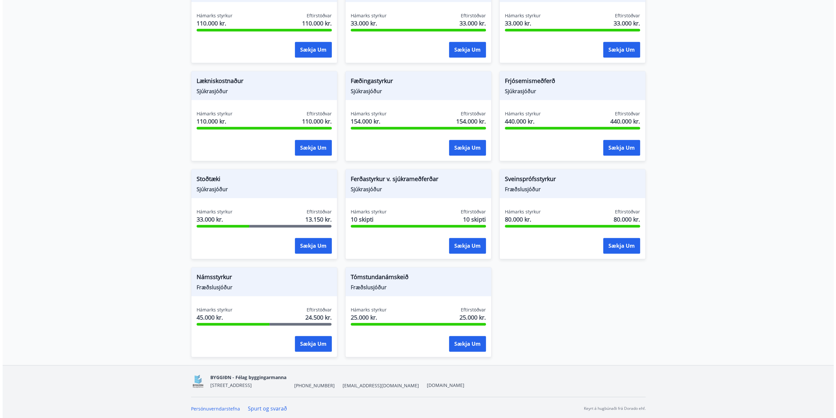
scroll to position [0, 0]
click at [315, 246] on button "Sækja um" at bounding box center [310, 246] width 37 height 16
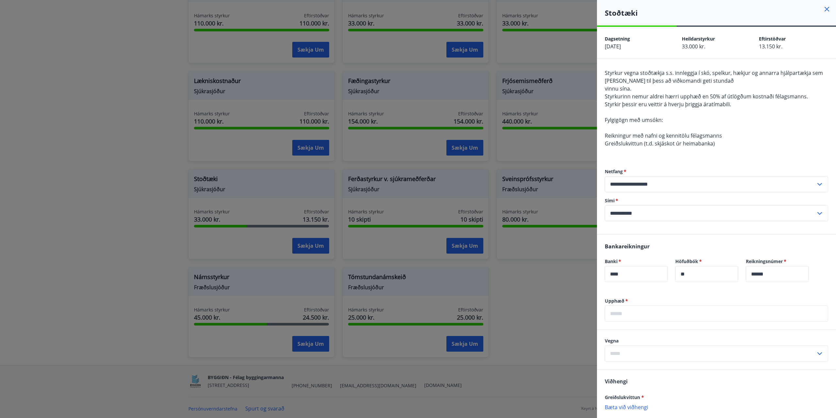
click at [659, 313] on input "text" at bounding box center [716, 313] width 223 height 16
type input "*****"
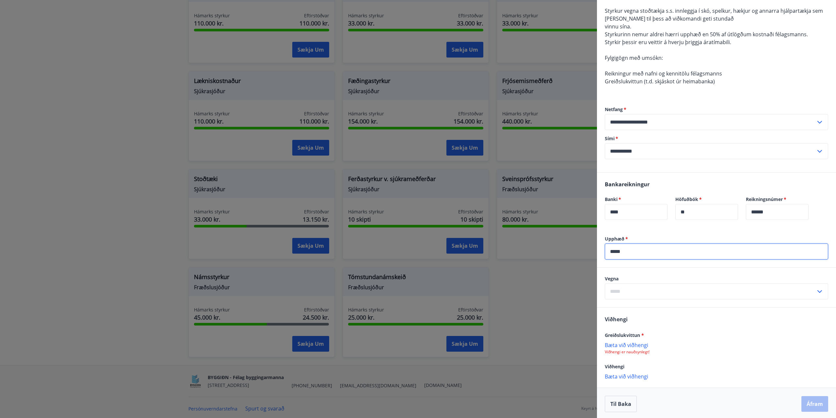
scroll to position [63, 0]
click at [652, 292] on input "text" at bounding box center [710, 290] width 211 height 16
click at [640, 337] on li "Annað" at bounding box center [716, 339] width 223 height 12
type input "*****"
click at [639, 344] on p "Bæta við viðhengi" at bounding box center [716, 343] width 223 height 7
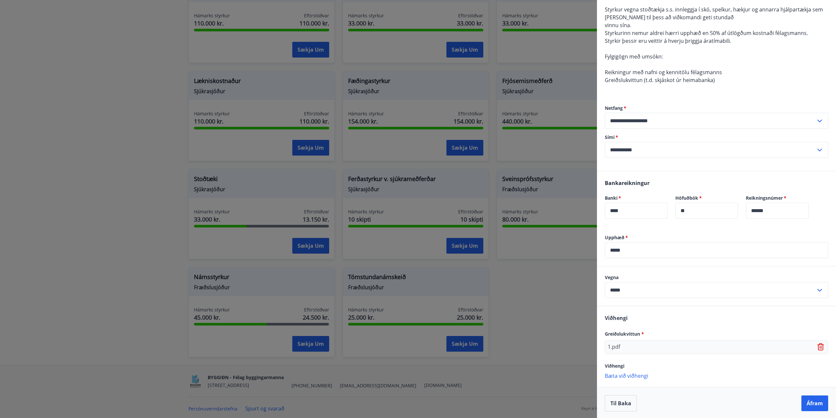
scroll to position [64, 0]
click at [629, 376] on p "Bæta við viðhengi" at bounding box center [716, 374] width 223 height 7
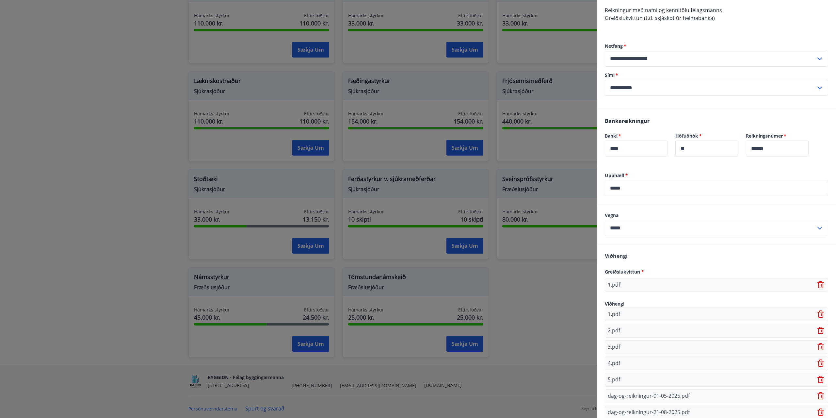
scroll to position [222, 0]
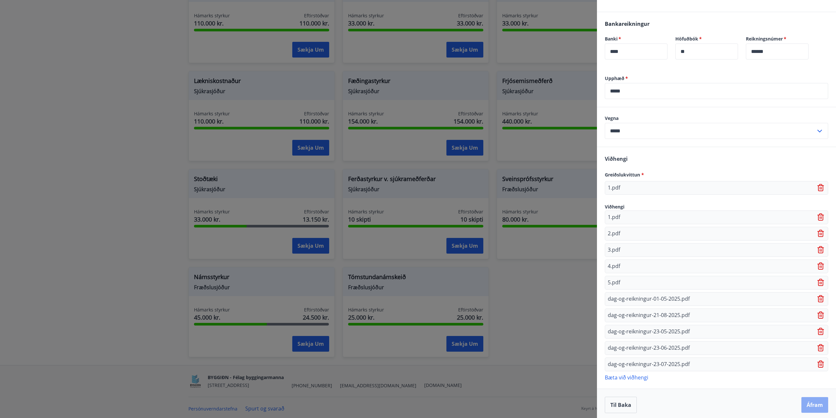
click at [808, 404] on button "Áfram" at bounding box center [814, 405] width 27 height 16
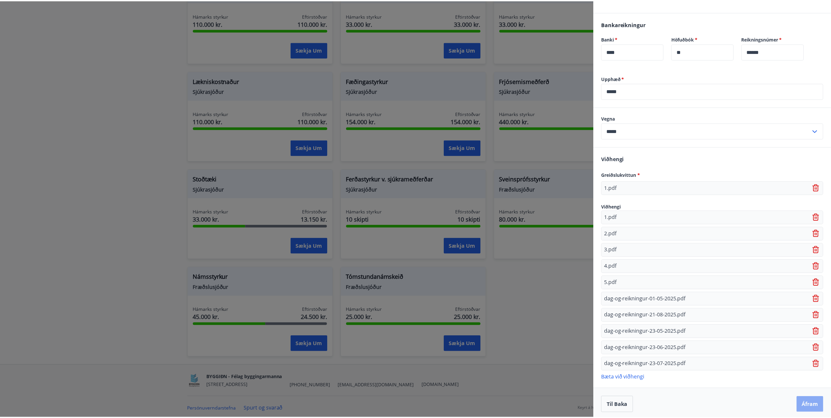
scroll to position [0, 0]
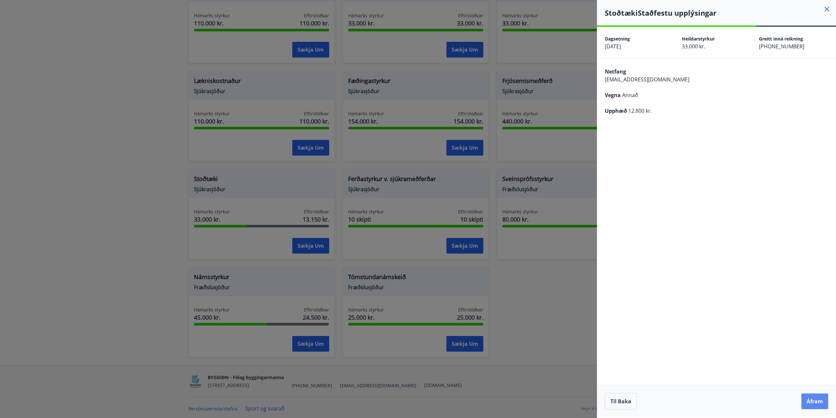
click at [817, 401] on button "Áfram" at bounding box center [814, 401] width 27 height 16
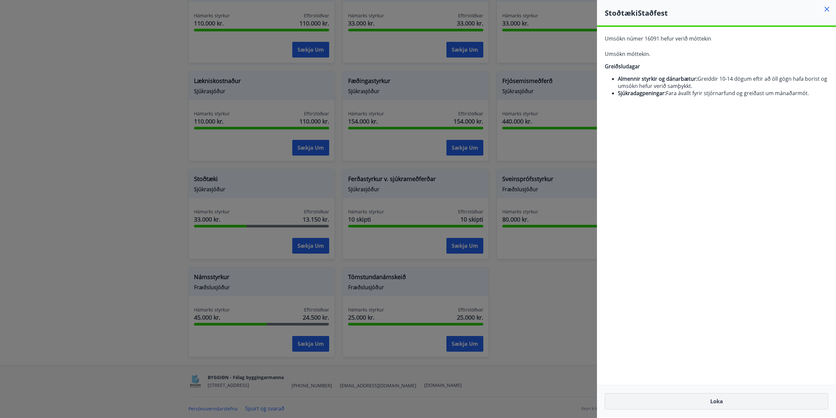
click at [727, 402] on button "Loka" at bounding box center [716, 401] width 223 height 16
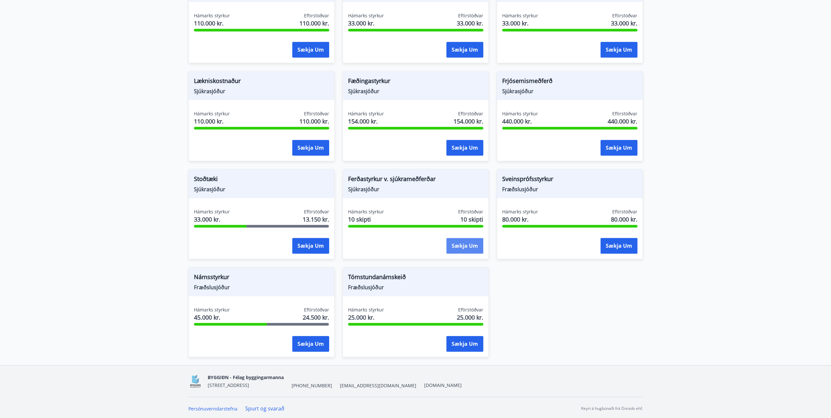
click at [462, 251] on button "Sækja um" at bounding box center [464, 246] width 37 height 16
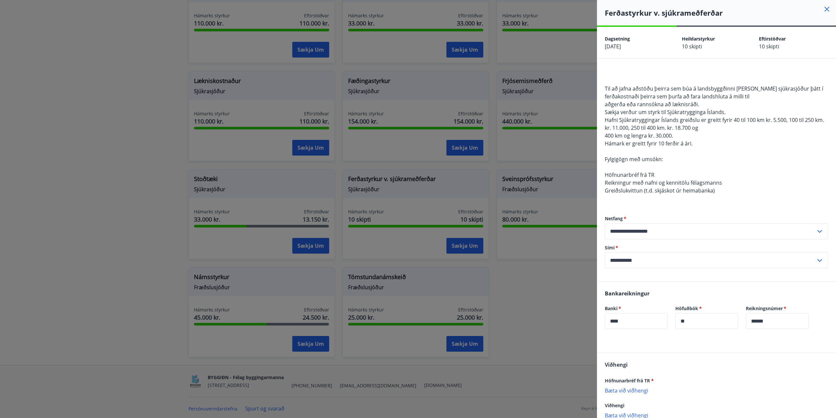
click at [514, 280] on div at bounding box center [418, 209] width 836 height 418
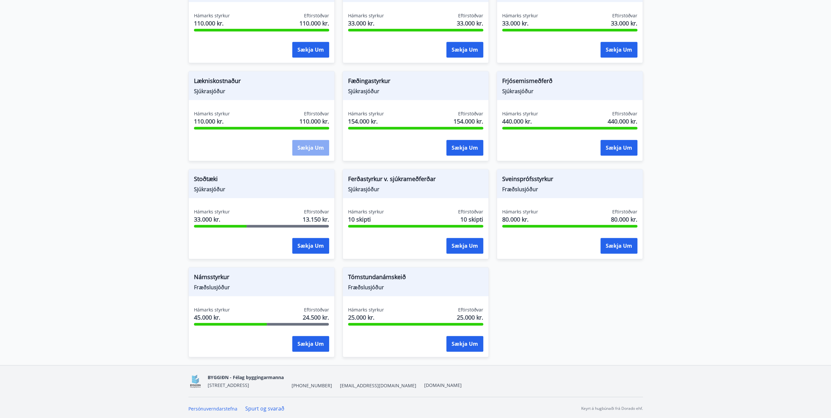
click at [320, 149] on button "Sækja um" at bounding box center [310, 148] width 37 height 16
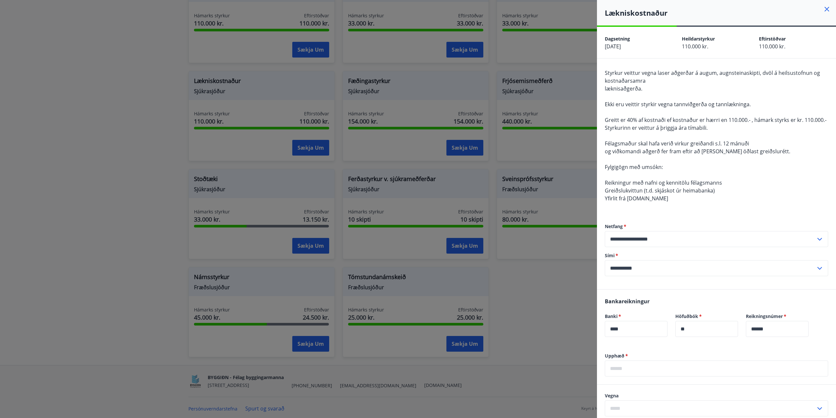
click at [134, 125] on div at bounding box center [418, 209] width 836 height 418
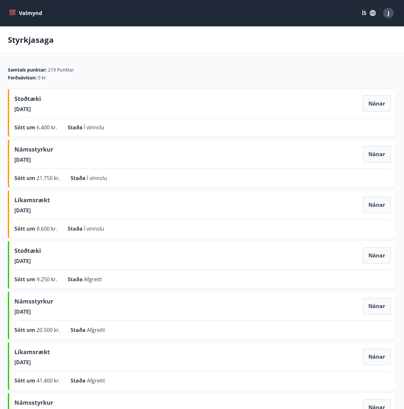
click at [19, 14] on button "Valmynd" at bounding box center [26, 13] width 37 height 12
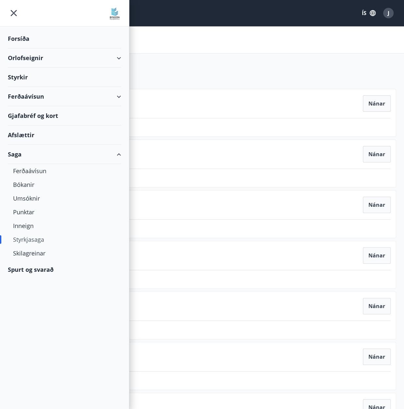
click at [15, 78] on div "Styrkir" at bounding box center [64, 77] width 113 height 19
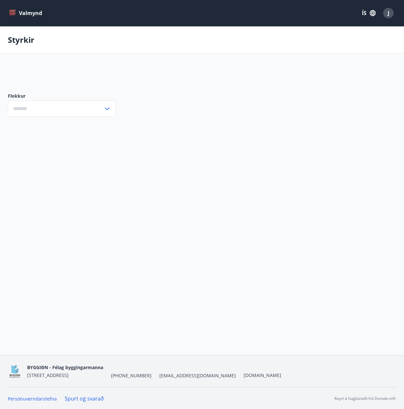
type input "***"
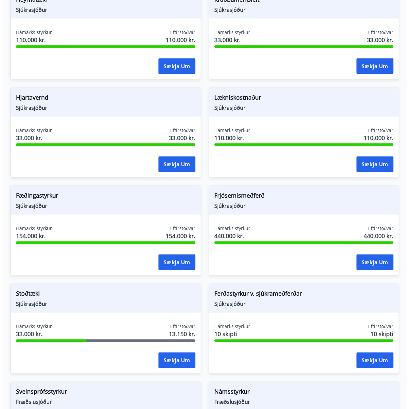
scroll to position [620, 0]
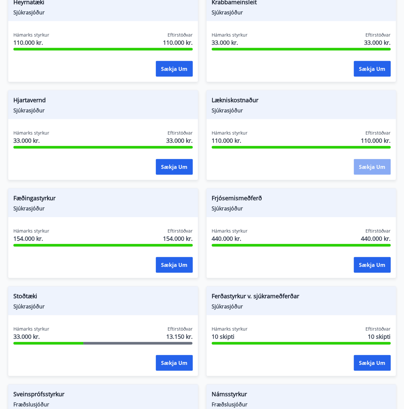
click at [371, 166] on button "Sækja um" at bounding box center [372, 167] width 37 height 16
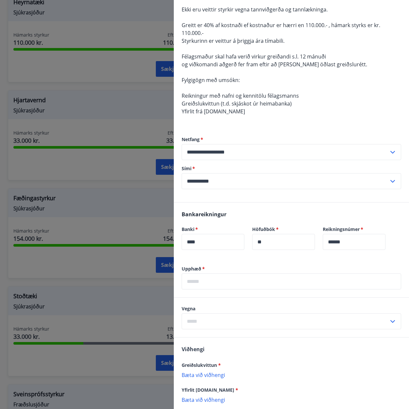
scroll to position [131, 0]
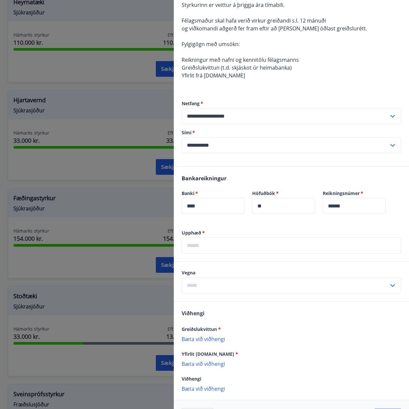
click at [224, 284] on input "text" at bounding box center [285, 285] width 207 height 16
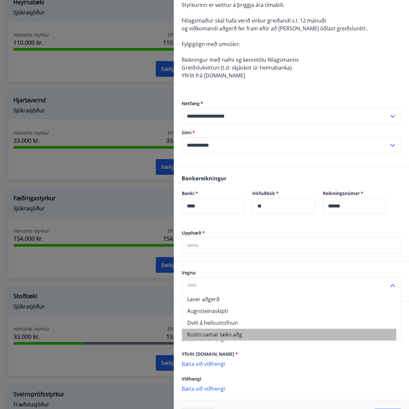
click at [248, 334] on li "Kostn.samar lækn.aðg" at bounding box center [291, 334] width 219 height 12
type input "**********"
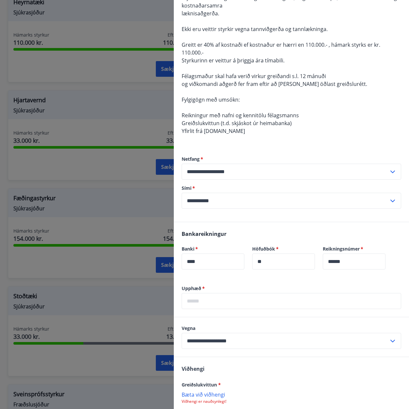
scroll to position [33, 0]
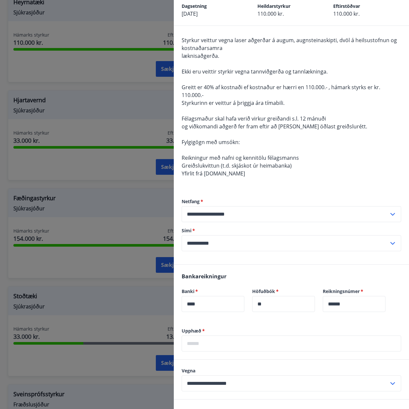
drag, startPoint x: 255, startPoint y: 167, endPoint x: 213, endPoint y: 183, distance: 45.4
drag, startPoint x: 213, startPoint y: 183, endPoint x: 198, endPoint y: 184, distance: 14.1
click at [198, 184] on div "Styrkur veittur vegna laser aðgerðar á augum, augnsteinaskipti, dvöl á heilsust…" at bounding box center [291, 110] width 219 height 149
click at [238, 15] on div "Dagsetning [DATE]" at bounding box center [220, 10] width 76 height 16
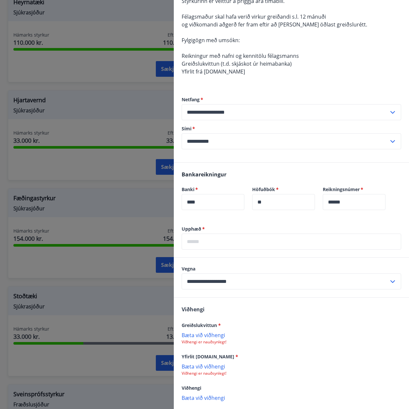
scroll to position [163, 0]
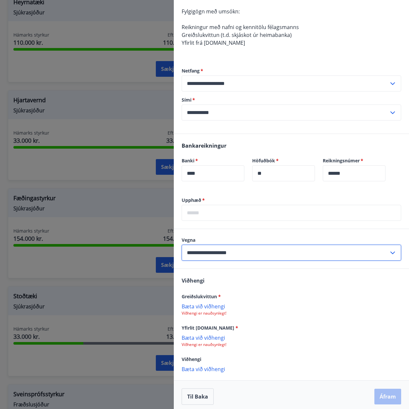
click at [298, 253] on input "**********" at bounding box center [285, 253] width 207 height 16
